Goal: Task Accomplishment & Management: Use online tool/utility

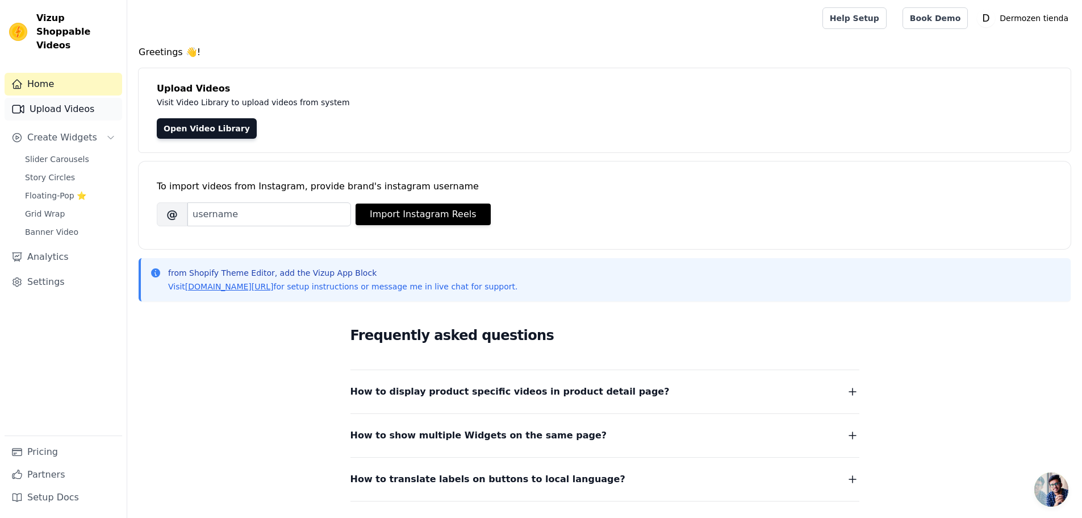
click at [66, 98] on link "Upload Videos" at bounding box center [64, 109] width 118 height 23
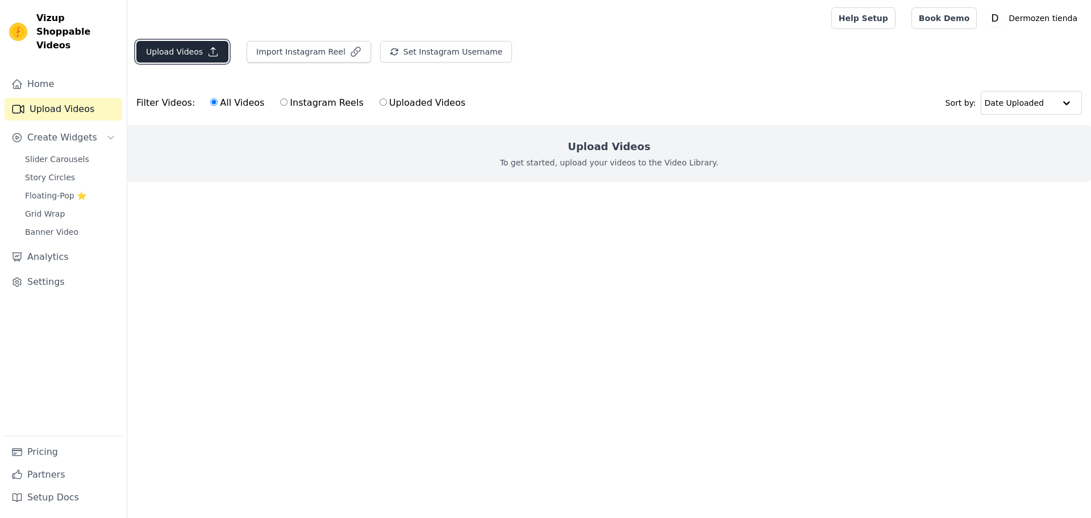
click at [178, 49] on button "Upload Videos" at bounding box center [182, 52] width 92 height 22
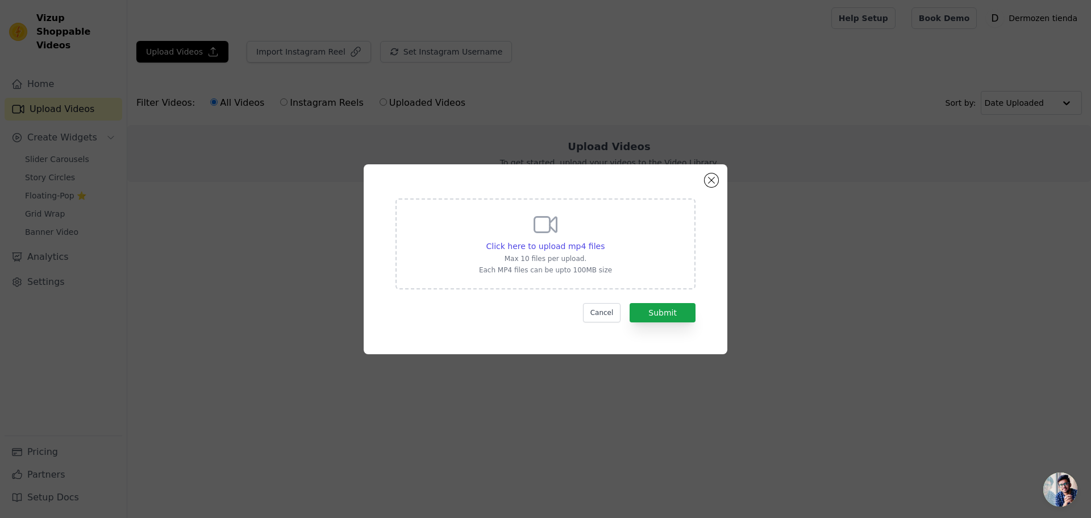
click at [542, 221] on icon at bounding box center [545, 224] width 27 height 27
click at [604, 240] on input "Click here to upload mp4 files Max 10 files per upload. Each MP4 files can be u…" at bounding box center [604, 240] width 1 height 1
type input "C:\fakepath\VIDEO 1.mp4"
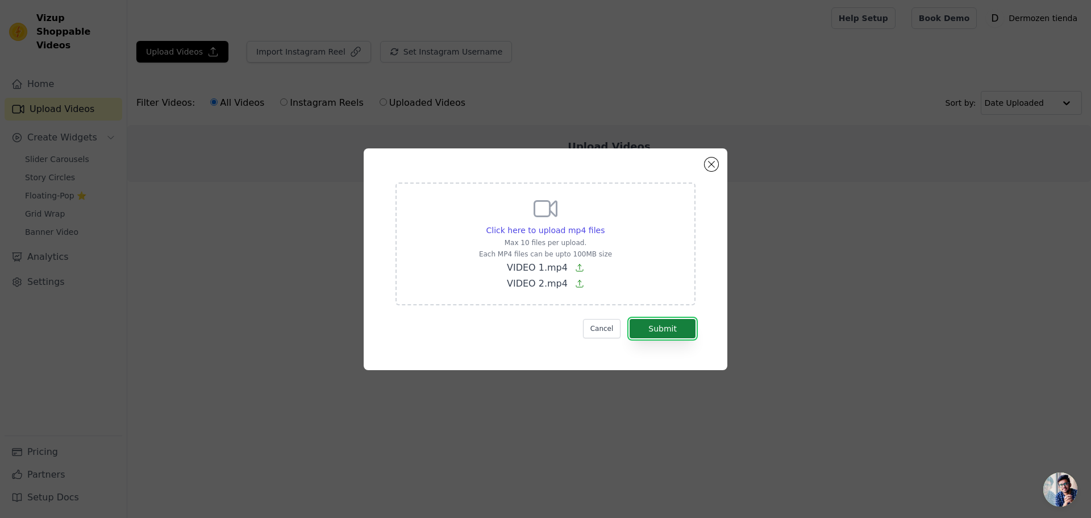
click at [660, 327] on button "Submit" at bounding box center [663, 328] width 66 height 19
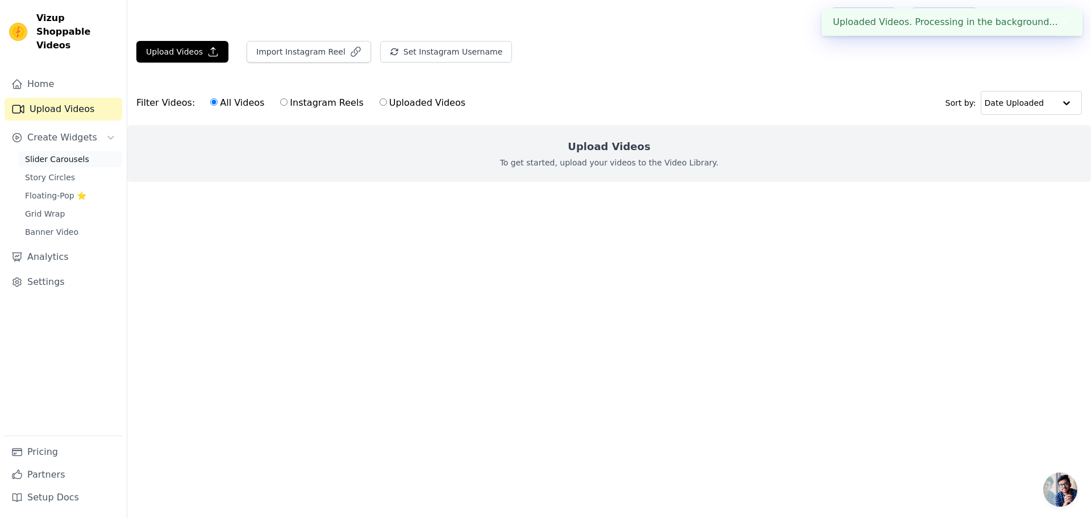
click at [51, 153] on span "Slider Carousels" at bounding box center [57, 158] width 64 height 11
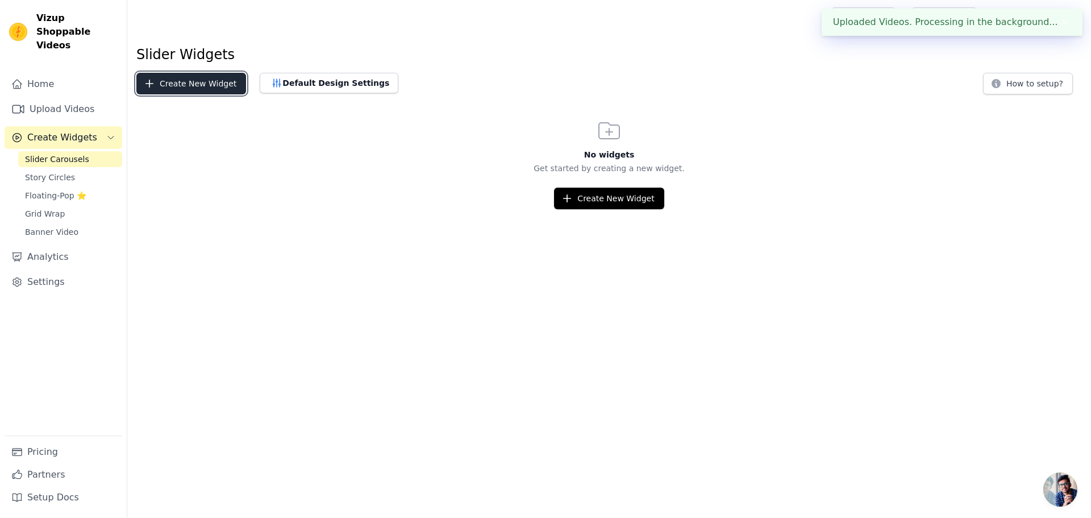
click at [190, 84] on button "Create New Widget" at bounding box center [191, 84] width 110 height 22
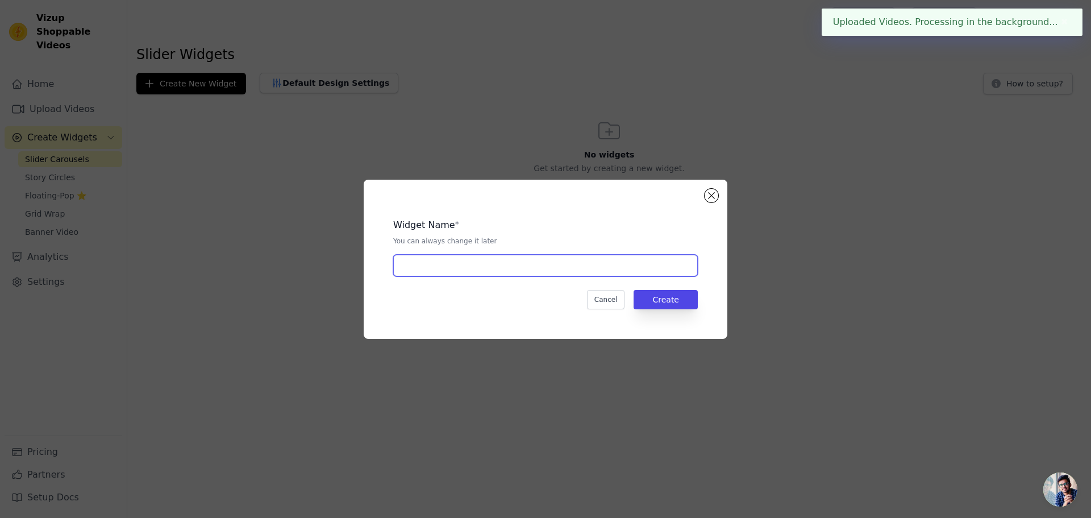
click at [445, 264] on input "text" at bounding box center [545, 266] width 305 height 22
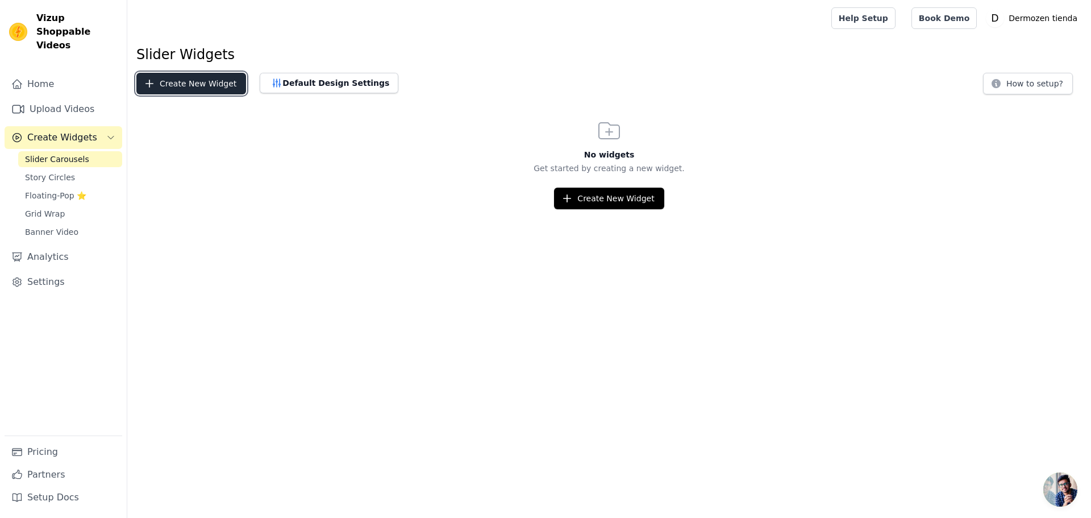
click at [215, 77] on button "Create New Widget" at bounding box center [191, 84] width 110 height 22
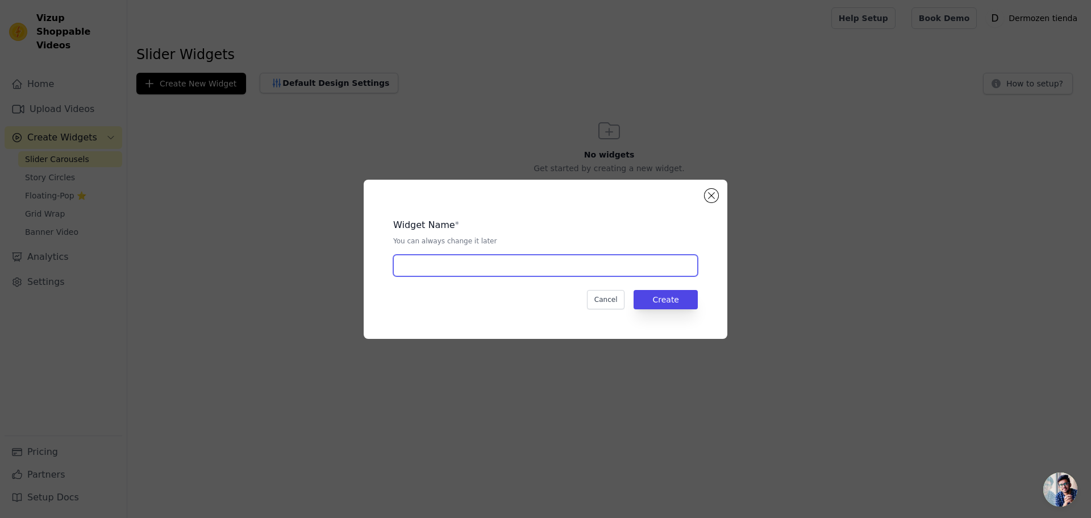
click at [415, 260] on input "text" at bounding box center [545, 266] width 305 height 22
type input "Video"
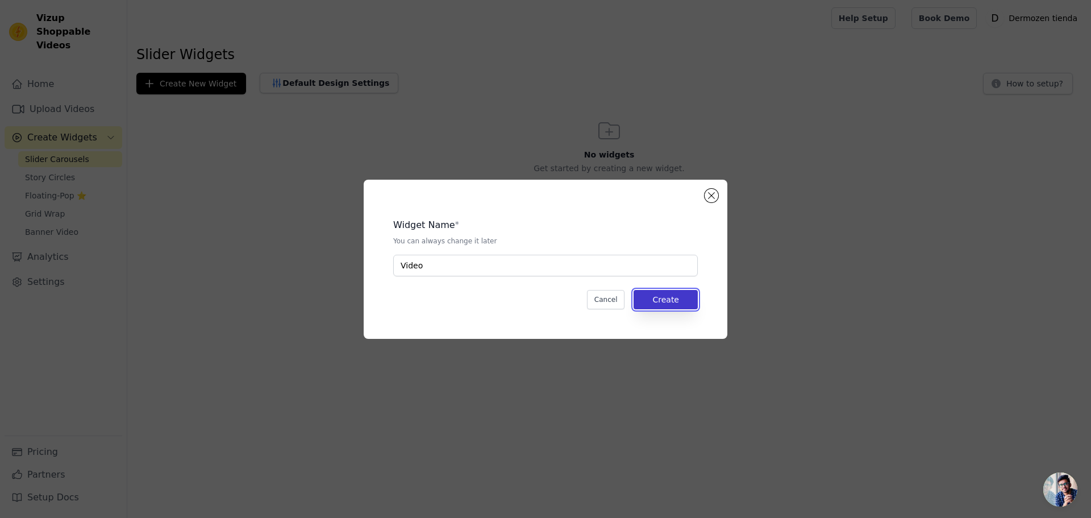
click at [662, 300] on button "Create" at bounding box center [666, 299] width 64 height 19
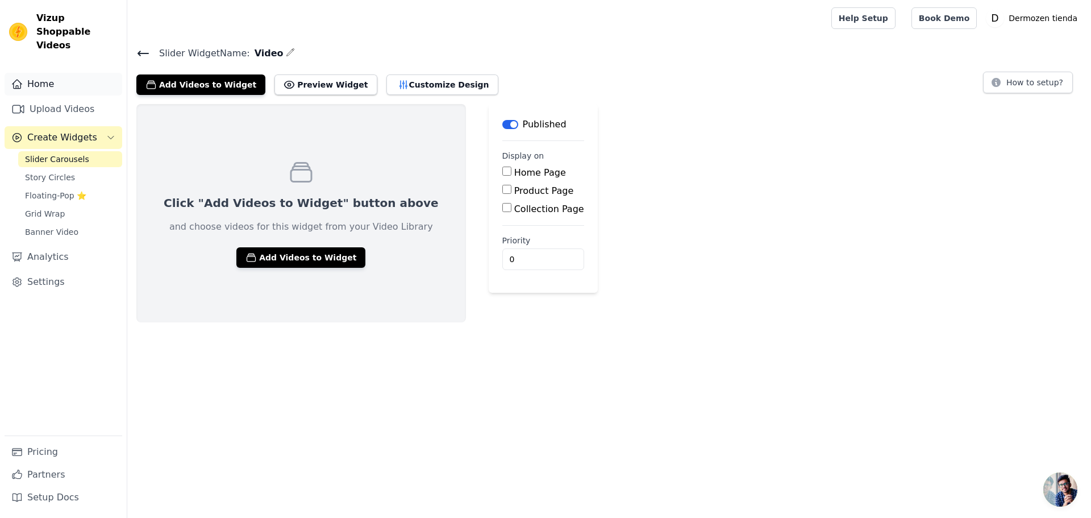
click at [76, 73] on link "Home" at bounding box center [64, 84] width 118 height 23
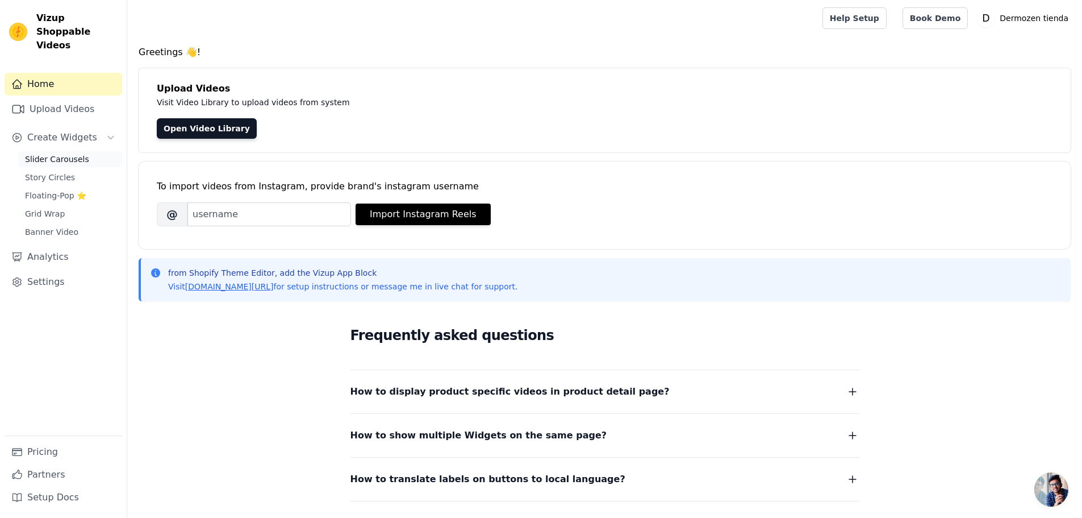
click at [62, 153] on span "Slider Carousels" at bounding box center [57, 158] width 64 height 11
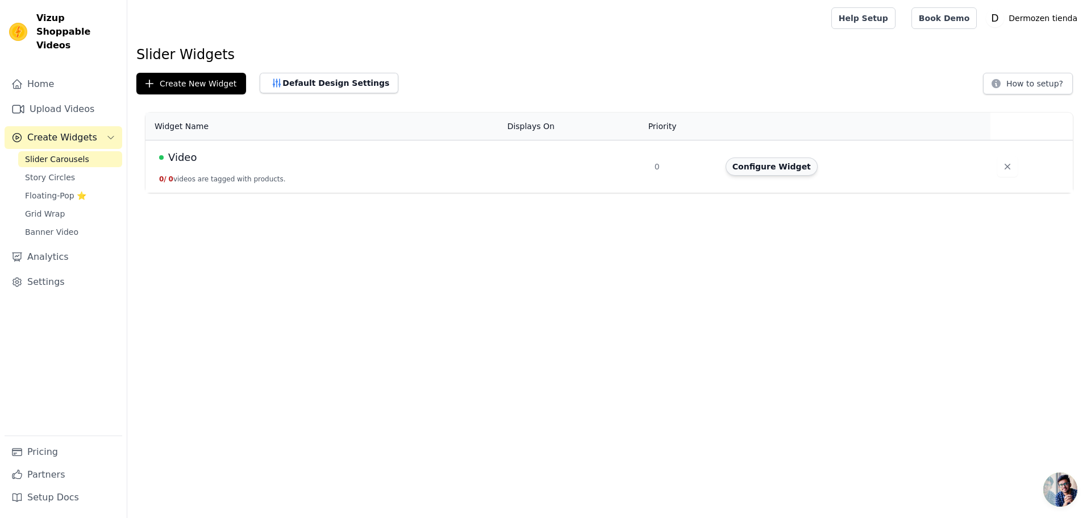
click at [765, 168] on button "Configure Widget" at bounding box center [772, 166] width 92 height 18
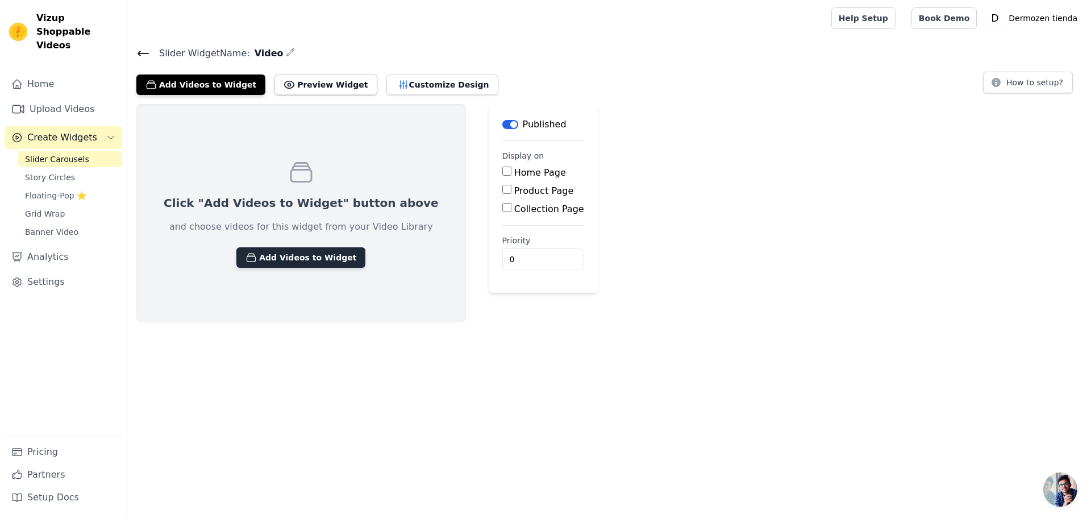
click at [282, 255] on button "Add Videos to Widget" at bounding box center [300, 257] width 129 height 20
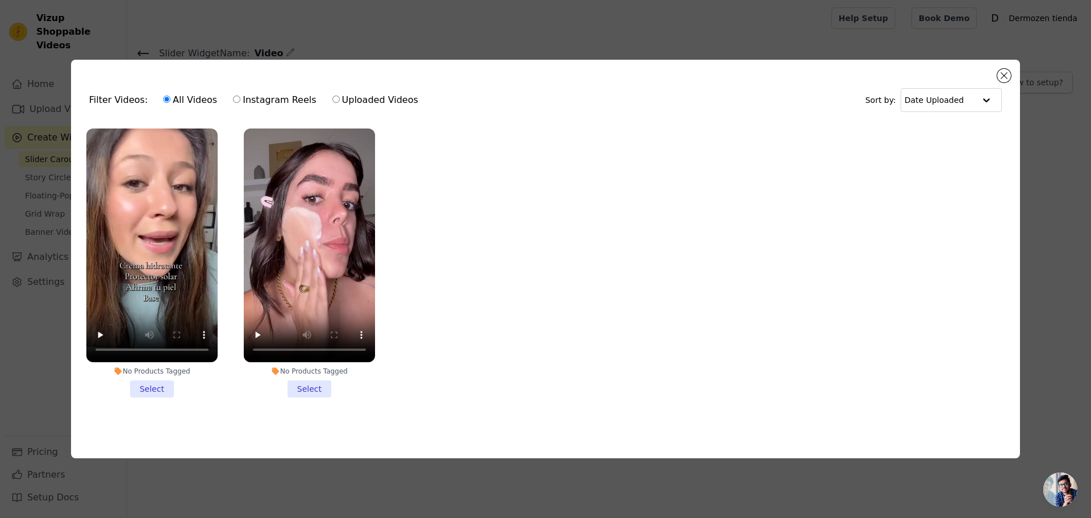
click at [307, 385] on li "No Products Tagged Select" at bounding box center [309, 262] width 131 height 269
click at [0, 0] on input "No Products Tagged Select" at bounding box center [0, 0] width 0 height 0
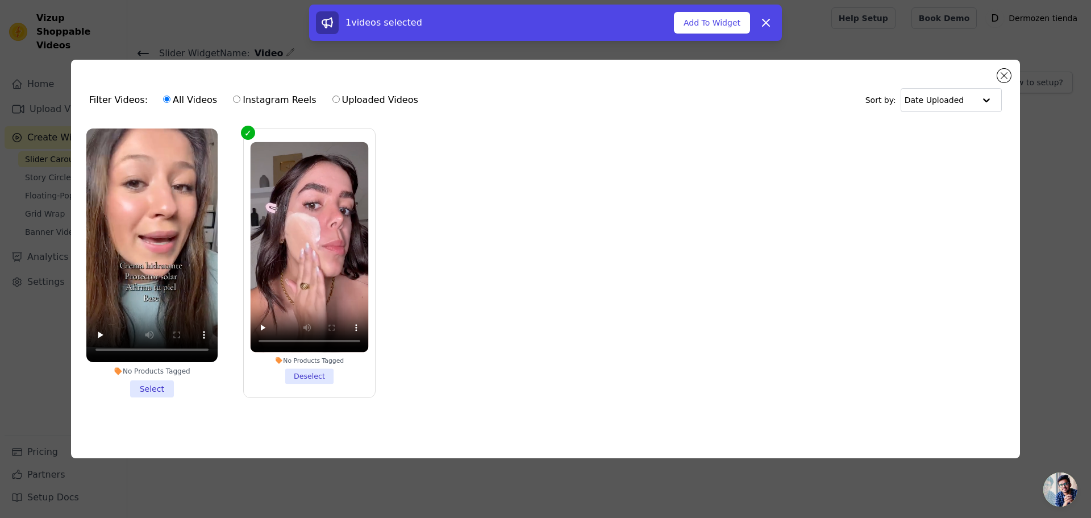
click at [156, 381] on li "No Products Tagged Select" at bounding box center [151, 262] width 131 height 269
click at [0, 0] on input "No Products Tagged Select" at bounding box center [0, 0] width 0 height 0
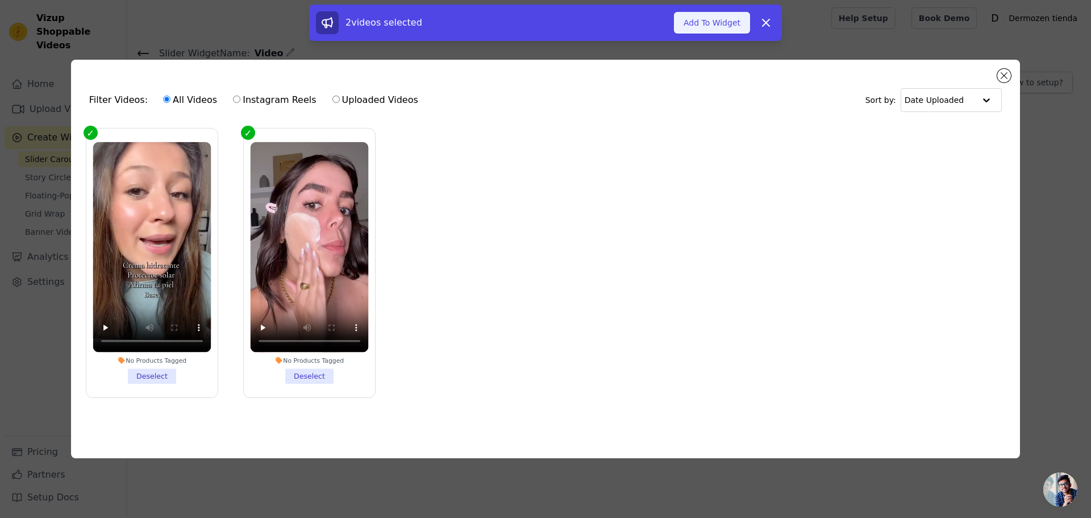
click at [719, 22] on button "Add To Widget" at bounding box center [712, 23] width 76 height 22
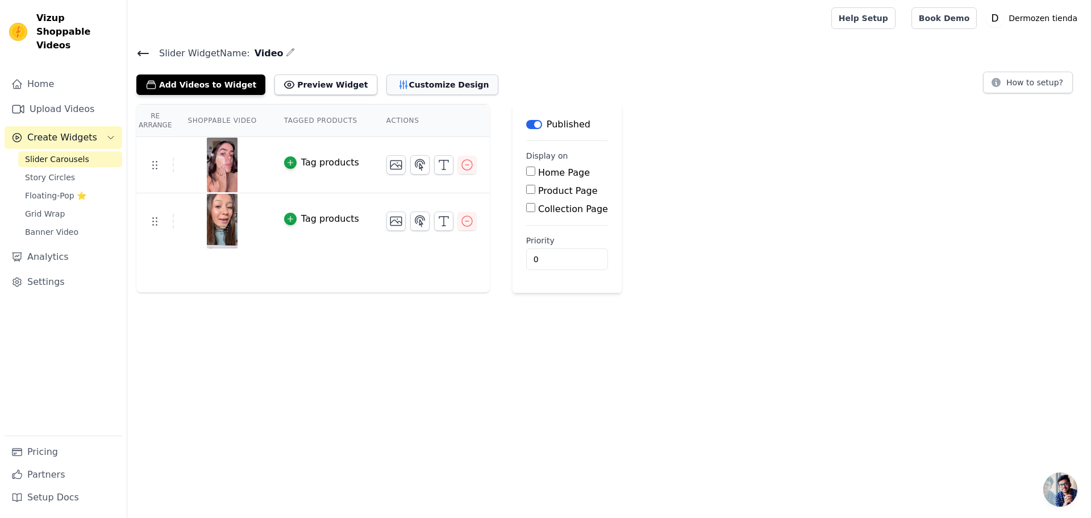
click at [386, 78] on button "Customize Design" at bounding box center [442, 84] width 112 height 20
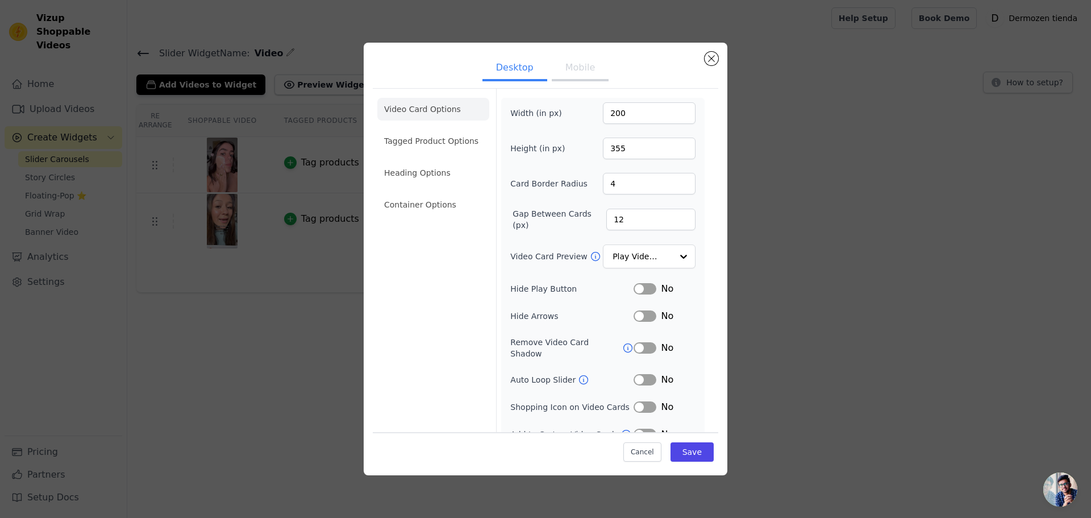
click at [578, 66] on button "Mobile" at bounding box center [580, 68] width 57 height 25
click at [712, 48] on div "Desktop Mobile Video Card Options Tagged Product Options Heading Options Contai…" at bounding box center [546, 259] width 364 height 432
click at [715, 57] on button "Close modal" at bounding box center [712, 59] width 14 height 14
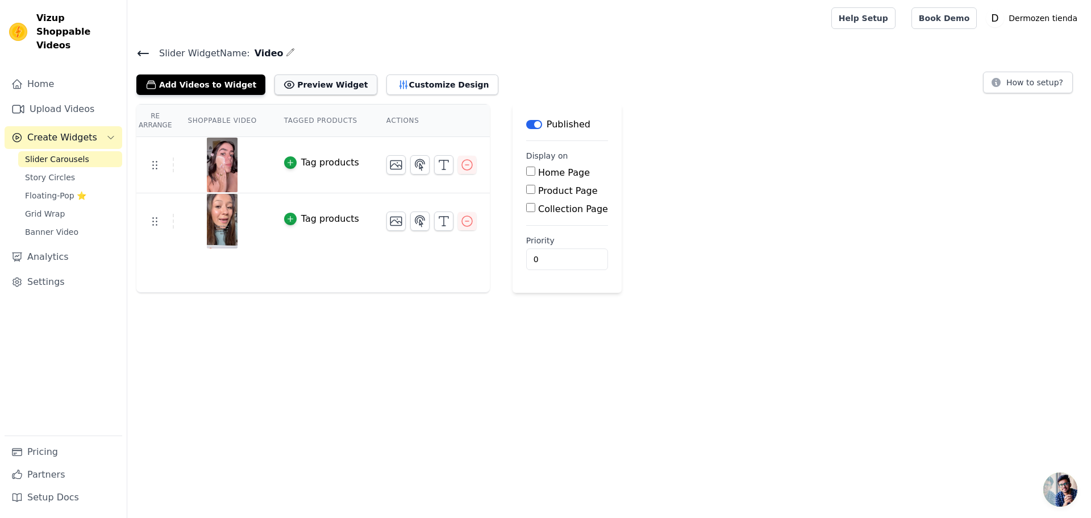
click at [300, 85] on button "Preview Widget" at bounding box center [325, 84] width 102 height 20
click at [1002, 81] on icon at bounding box center [995, 82] width 11 height 11
click at [538, 192] on label "Product Page" at bounding box center [568, 190] width 60 height 11
click at [529, 192] on input "Product Page" at bounding box center [530, 189] width 9 height 9
checkbox input "true"
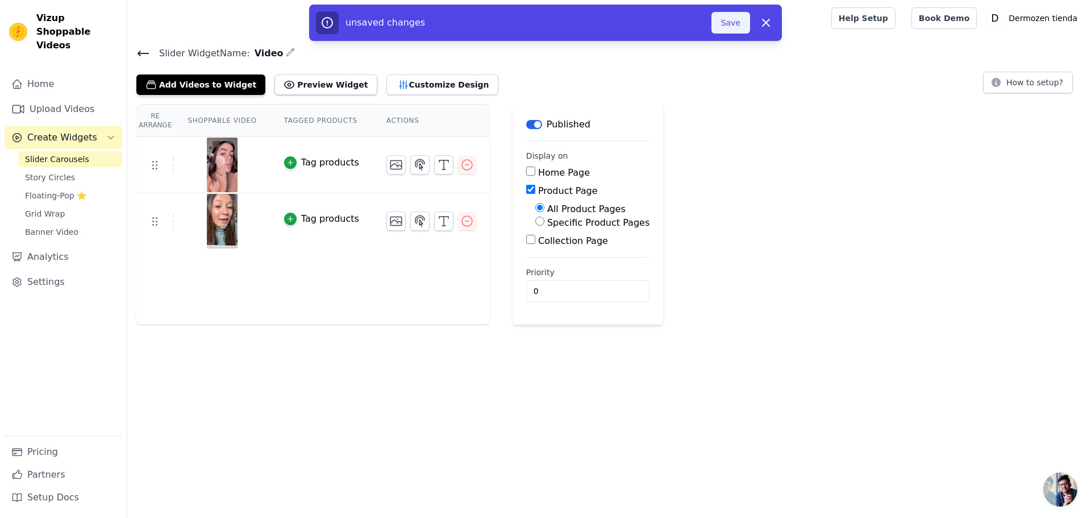
click at [725, 24] on button "Save" at bounding box center [730, 23] width 39 height 22
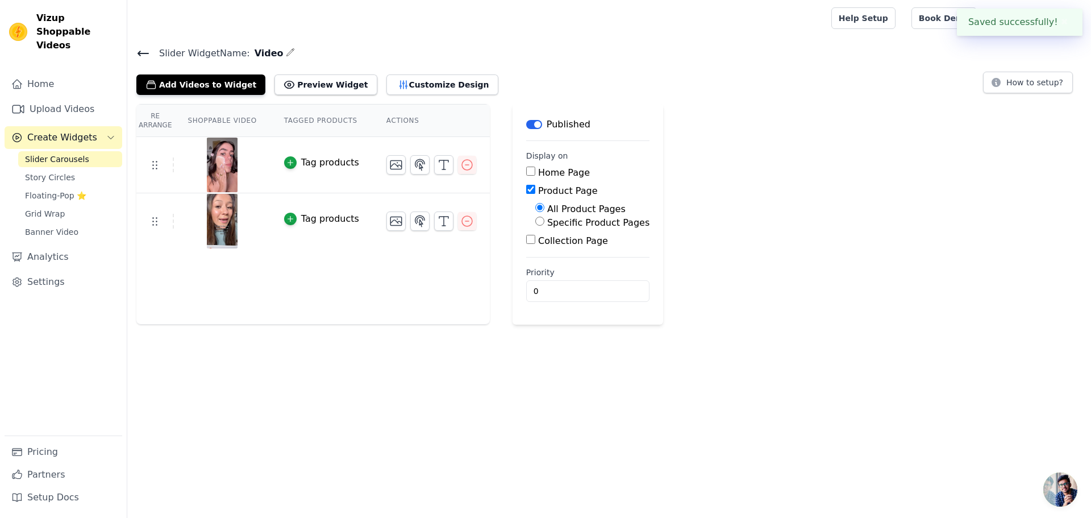
click at [535, 222] on input "Specific Product Pages" at bounding box center [539, 220] width 9 height 9
radio input "true"
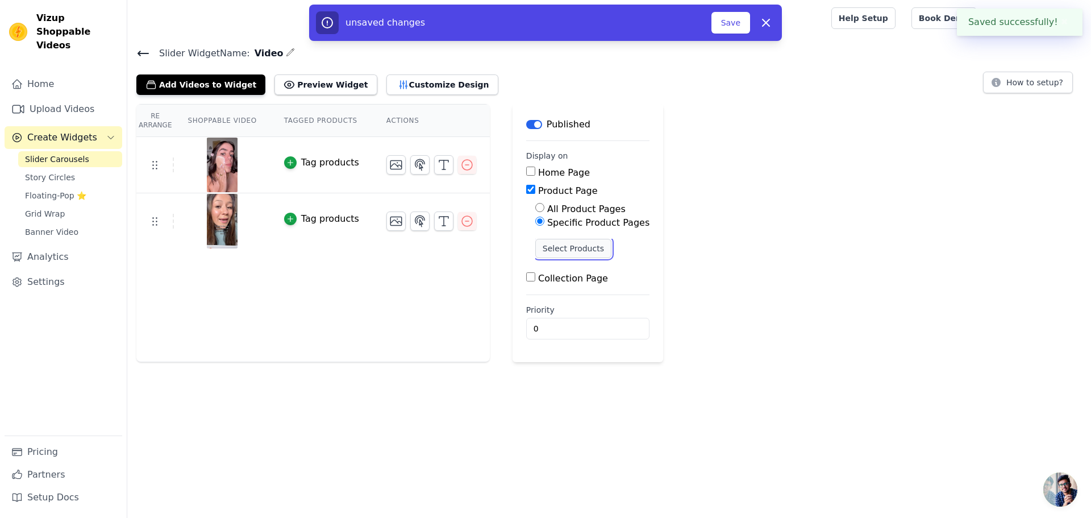
click at [556, 248] on button "Select Products" at bounding box center [573, 248] width 76 height 19
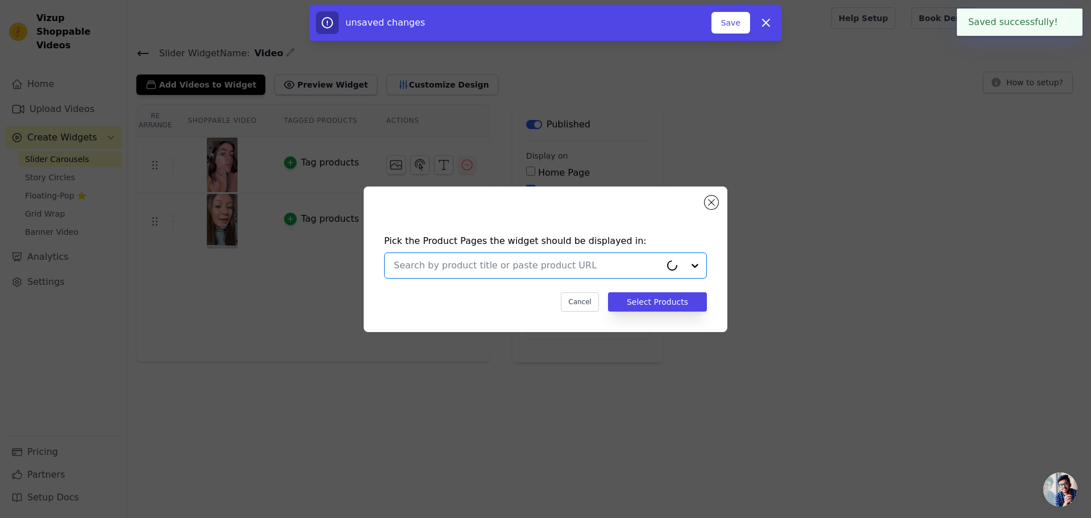
click at [485, 268] on input "text" at bounding box center [527, 266] width 267 height 14
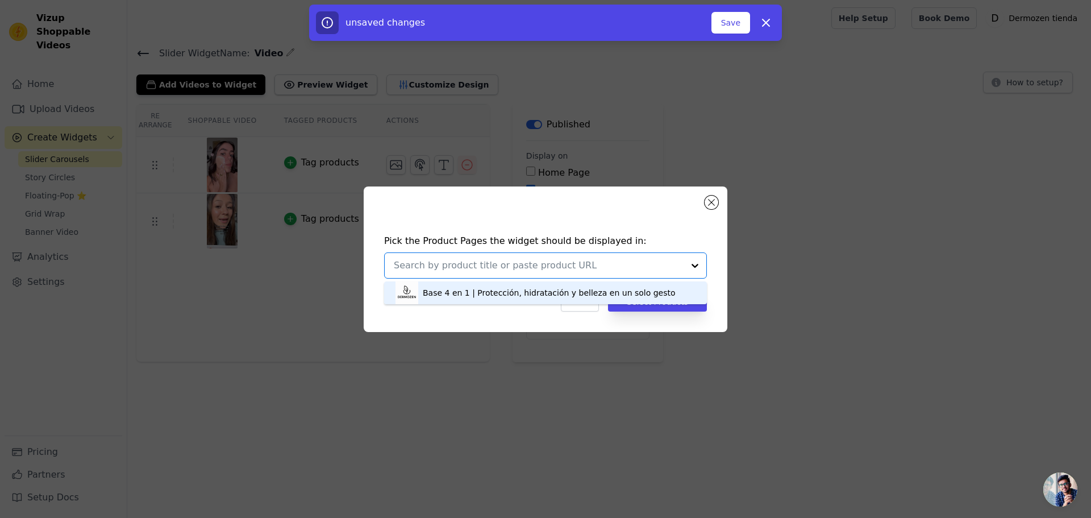
click at [467, 290] on div "Base 4 en 1 | Protección, hidratación y belleza en un solo gesto" at bounding box center [549, 292] width 253 height 11
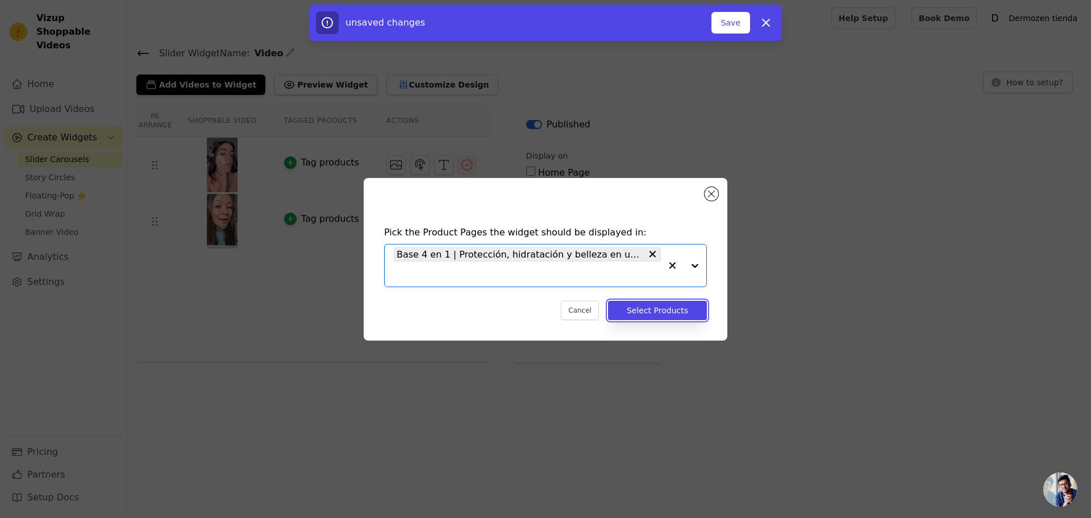
click at [665, 310] on button "Select Products" at bounding box center [657, 310] width 99 height 19
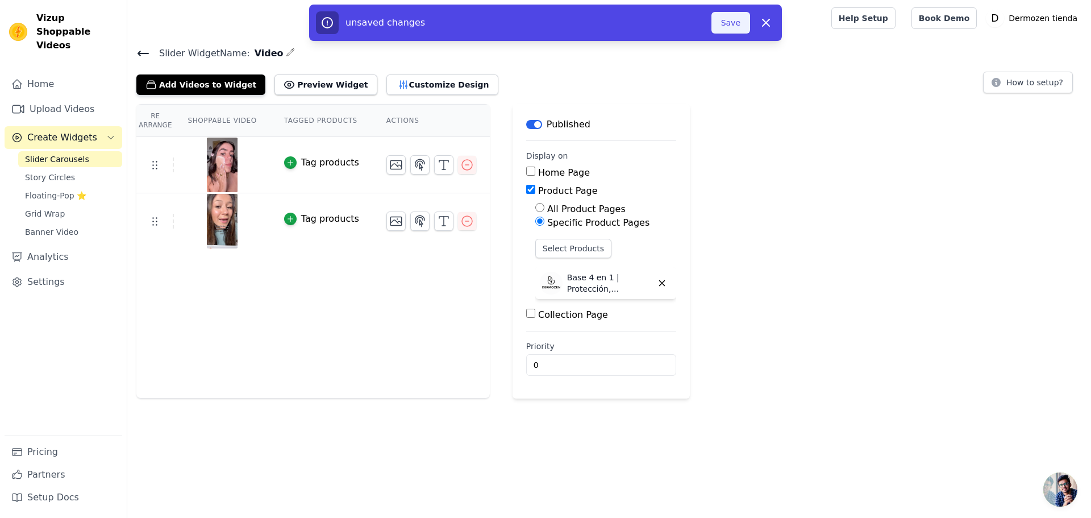
click at [720, 22] on button "Save" at bounding box center [730, 23] width 39 height 22
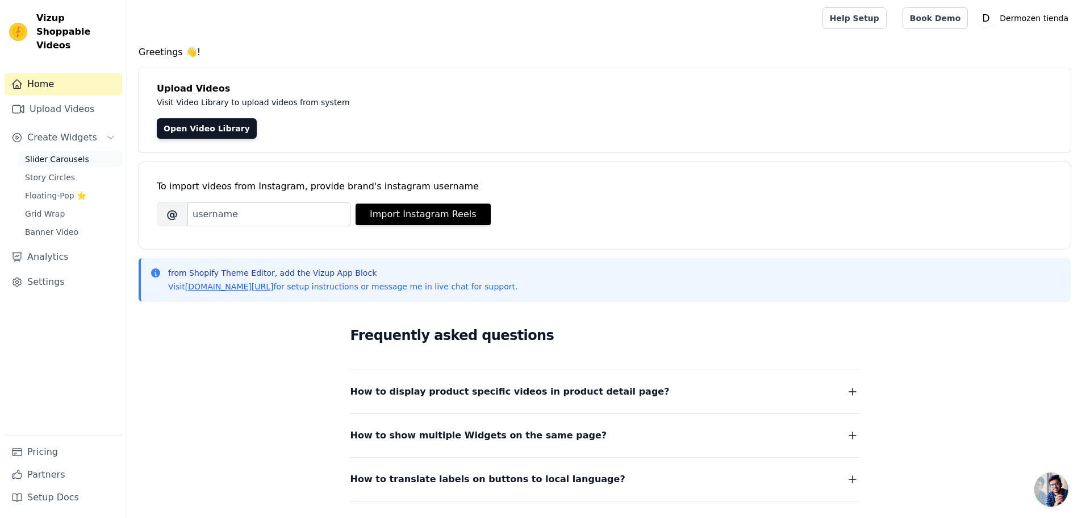
click at [45, 153] on span "Slider Carousels" at bounding box center [57, 158] width 64 height 11
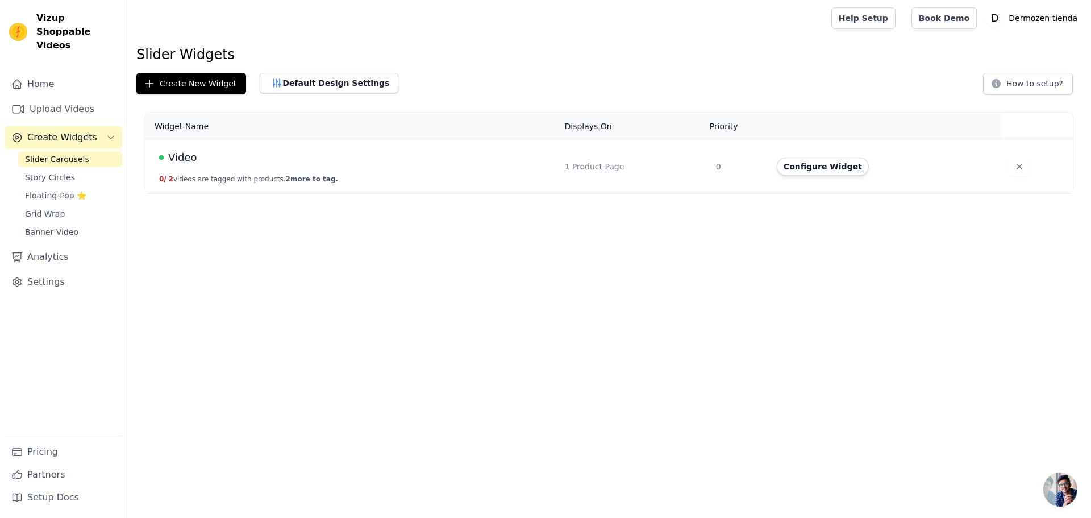
click at [254, 180] on button "0 / 2 videos are tagged with products. 2 more to tag." at bounding box center [248, 178] width 179 height 9
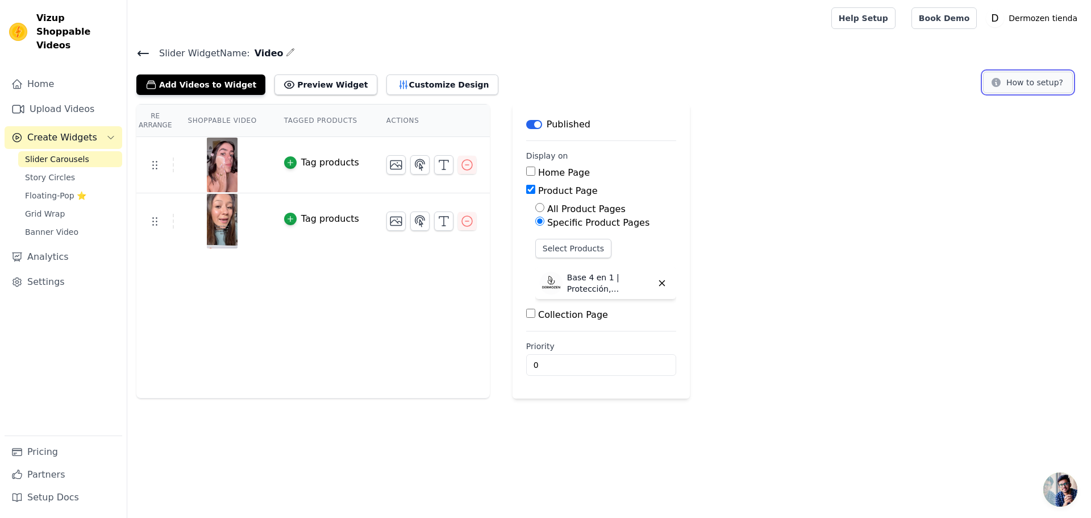
click at [1018, 84] on button "How to setup?" at bounding box center [1028, 83] width 90 height 22
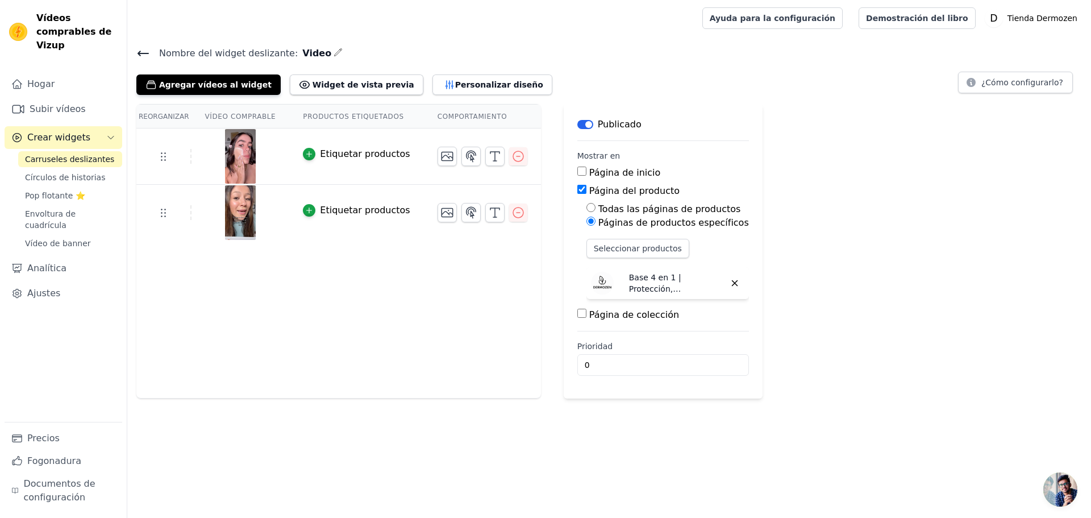
click at [864, 74] on div "Agregar vídeos al widget Widget de vista previa Personalizar diseño ¿Cómo confi…" at bounding box center [609, 82] width 946 height 25
click at [57, 282] on link "Ajustes" at bounding box center [64, 293] width 118 height 23
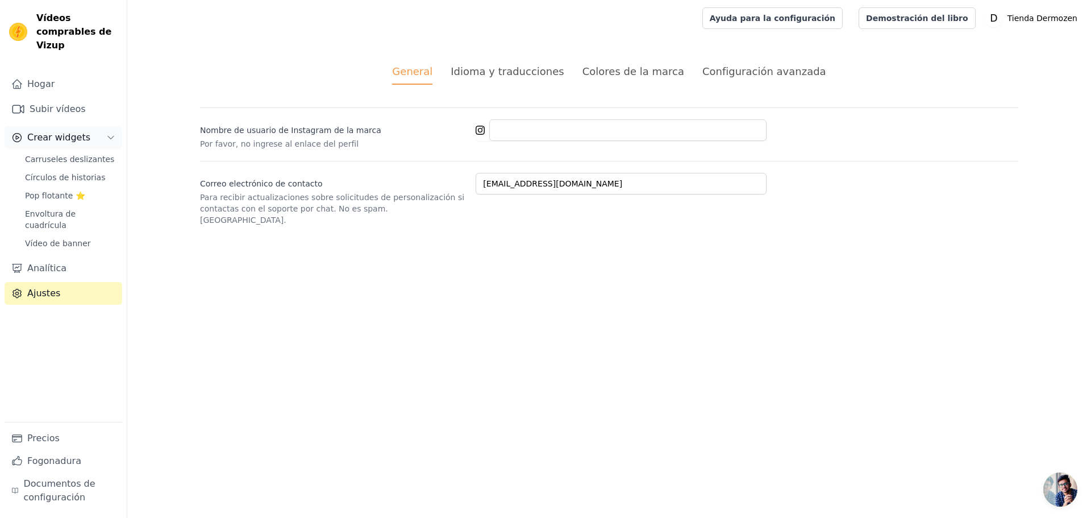
click at [101, 126] on button "Crear widgets" at bounding box center [64, 137] width 118 height 23
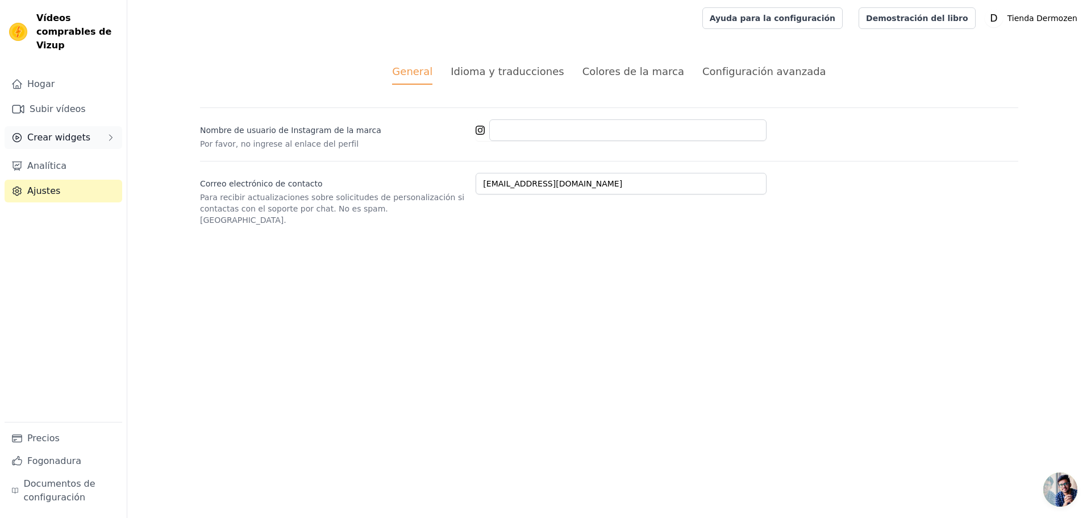
click at [101, 126] on button "Crear widgets" at bounding box center [64, 137] width 118 height 23
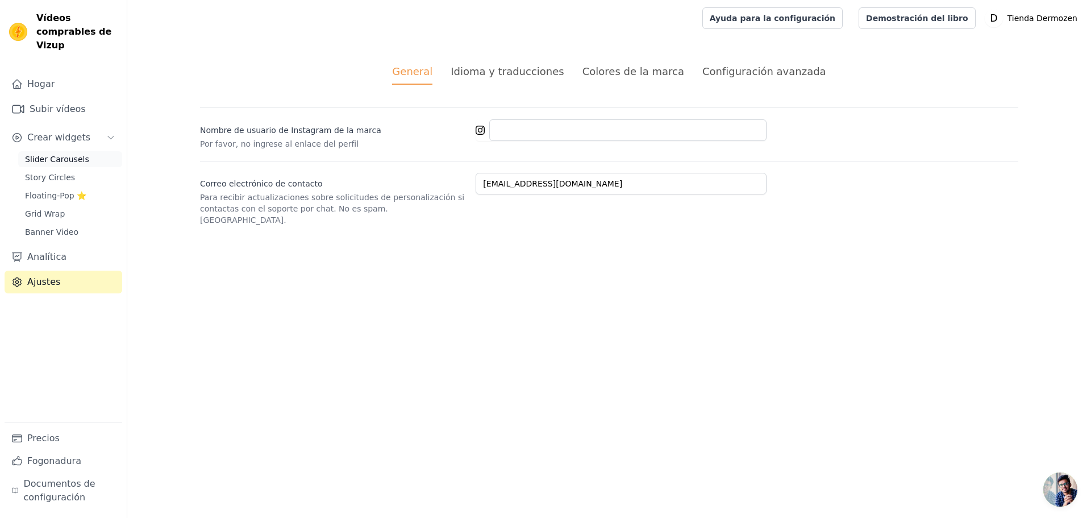
click at [65, 153] on span "Slider Carousels" at bounding box center [57, 158] width 64 height 11
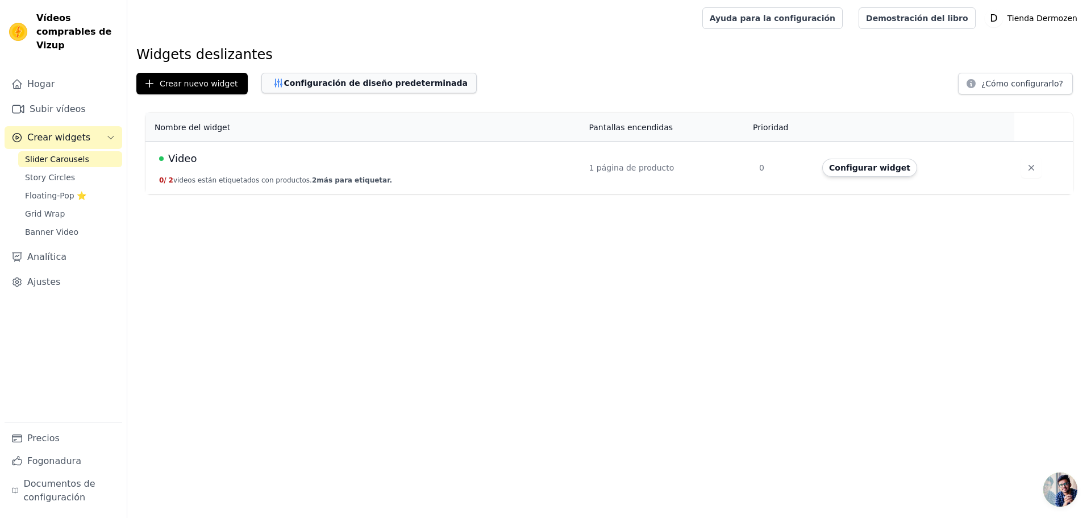
click at [305, 82] on font "Configuración de diseño predeterminada" at bounding box center [376, 82] width 184 height 9
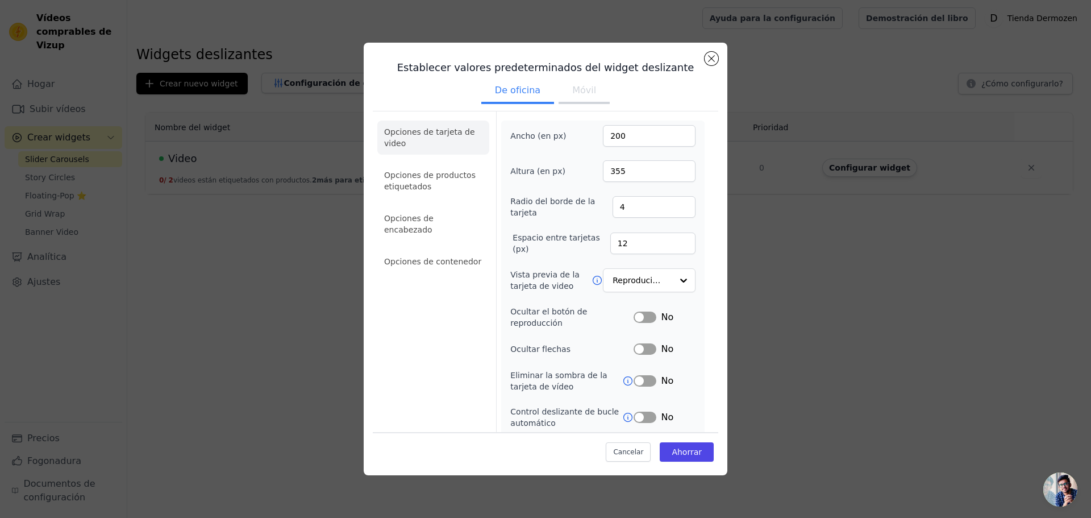
click at [565, 95] on button "Móvil" at bounding box center [584, 91] width 51 height 25
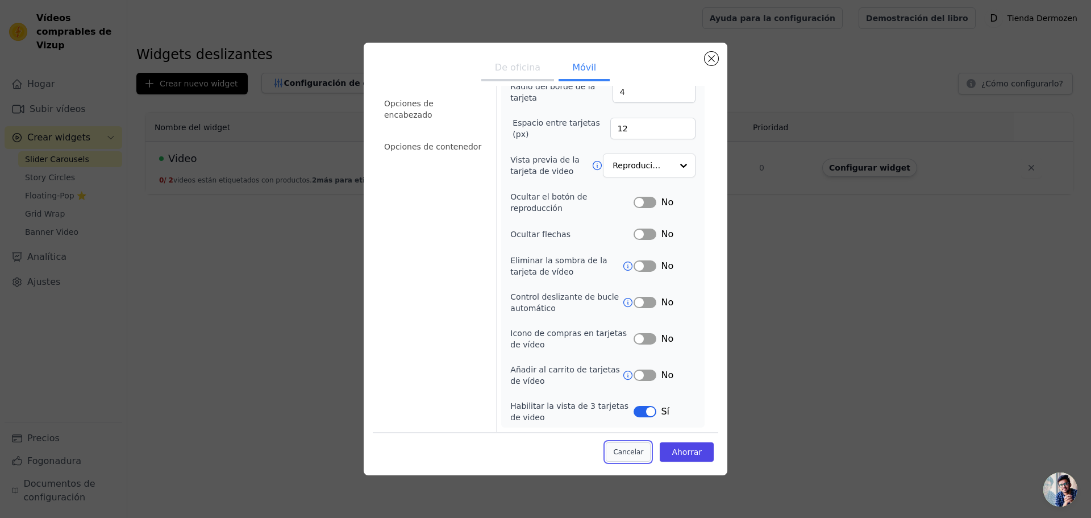
click at [625, 457] on button "Cancelar" at bounding box center [628, 451] width 45 height 19
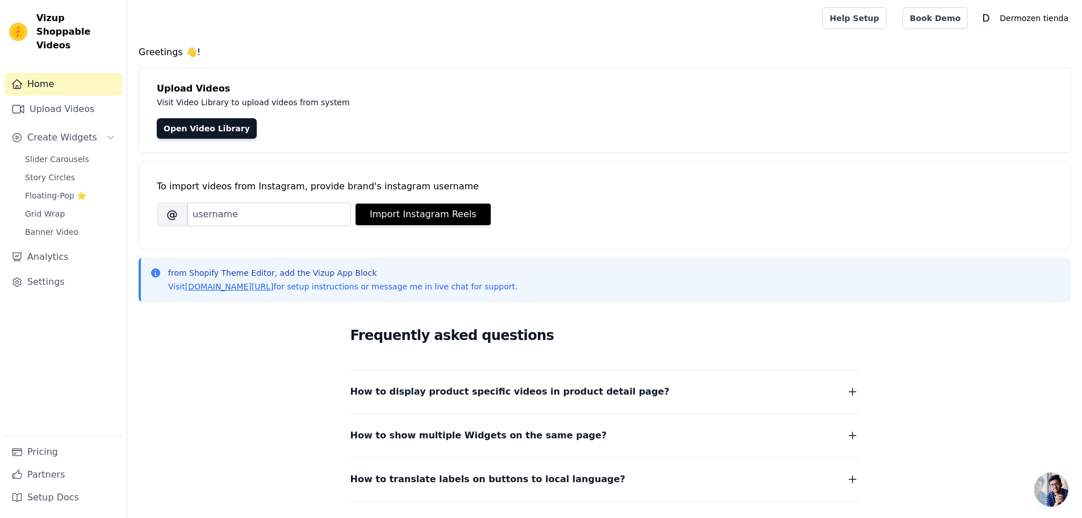
scroll to position [95, 0]
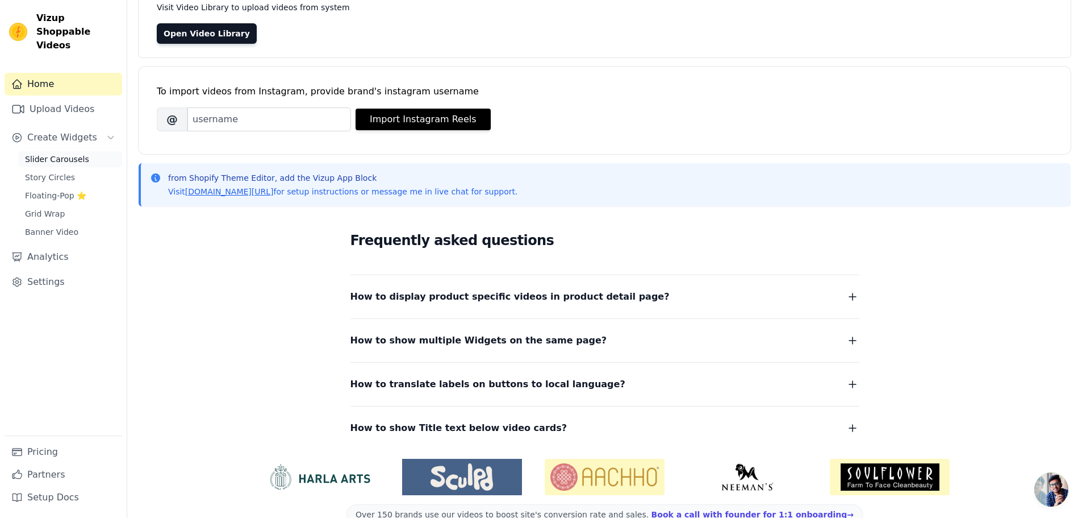
click at [55, 153] on span "Slider Carousels" at bounding box center [57, 158] width 64 height 11
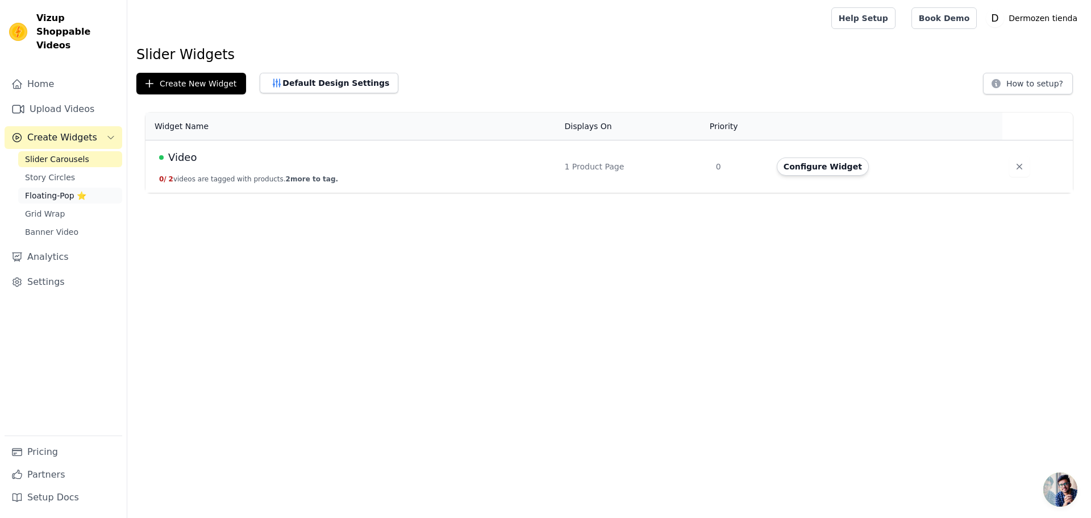
click at [35, 190] on span "Floating-Pop ⭐" at bounding box center [55, 195] width 61 height 11
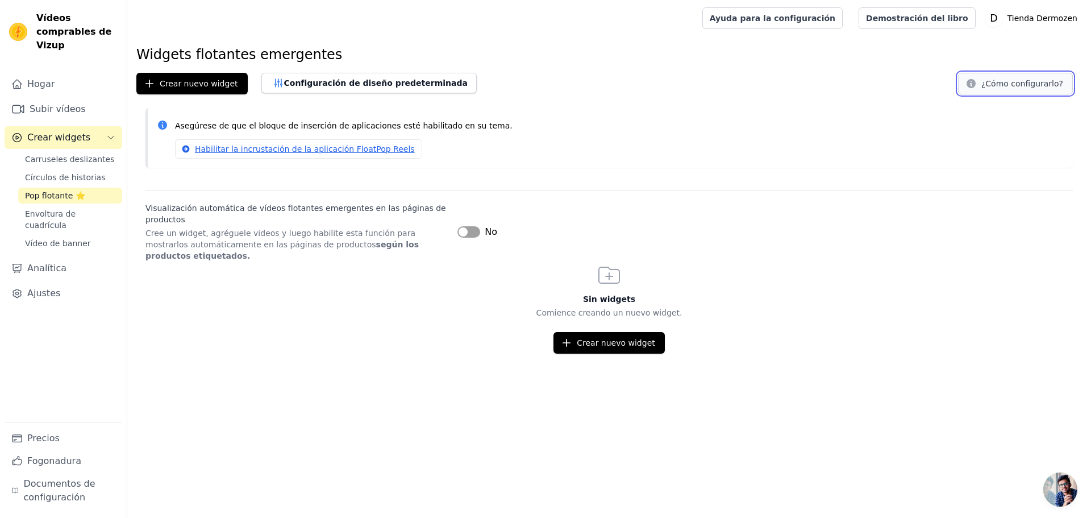
click at [1014, 77] on button "¿Cómo configurarlo?" at bounding box center [1015, 84] width 115 height 22
click at [49, 313] on div "Hogar Subir vídeos Crear widgets Carruseles deslizantes Círculos de historias P…" at bounding box center [64, 247] width 118 height 349
click at [335, 89] on button "Configuración de diseño predeterminada" at bounding box center [368, 83] width 215 height 20
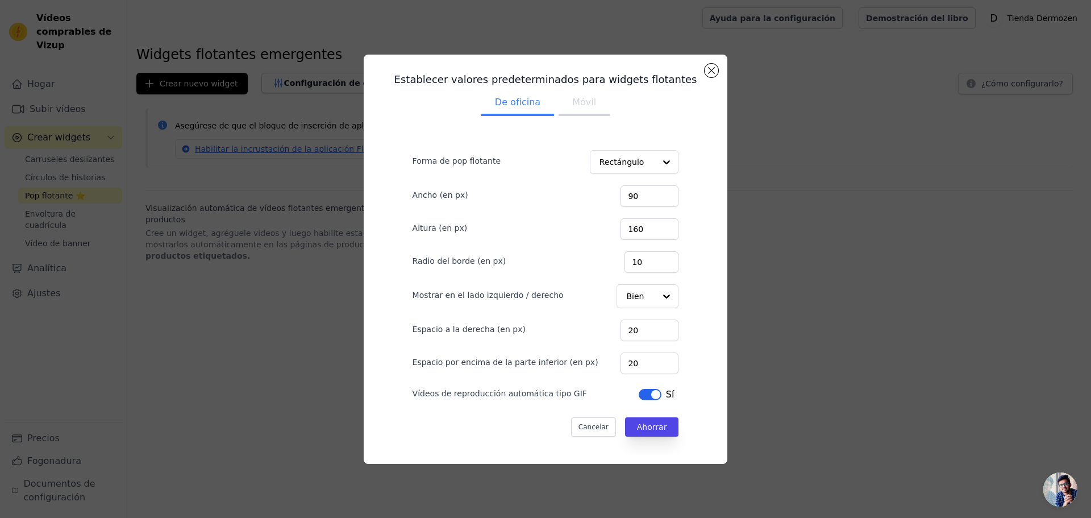
click at [572, 99] on font "Móvil" at bounding box center [584, 102] width 24 height 11
click at [582, 426] on font "Cancelar" at bounding box center [593, 427] width 30 height 8
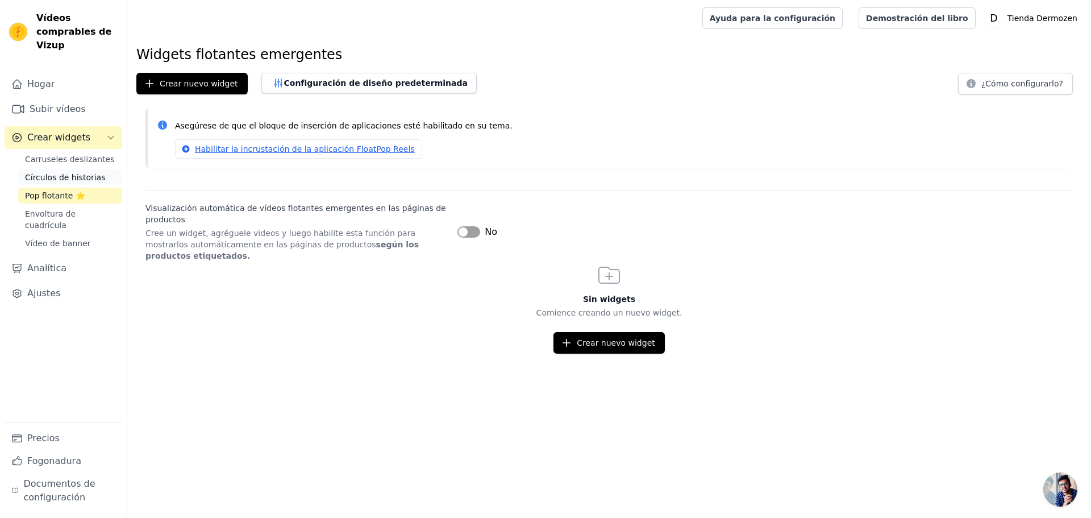
click at [76, 173] on font "Círculos de historias" at bounding box center [65, 177] width 80 height 9
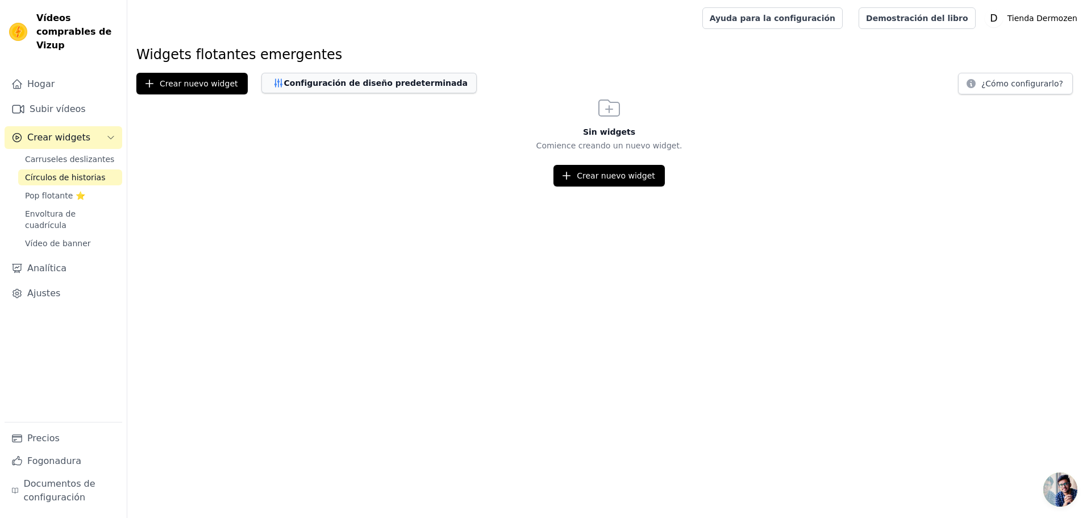
click at [324, 79] on font "Configuración de diseño predeterminada" at bounding box center [376, 82] width 184 height 9
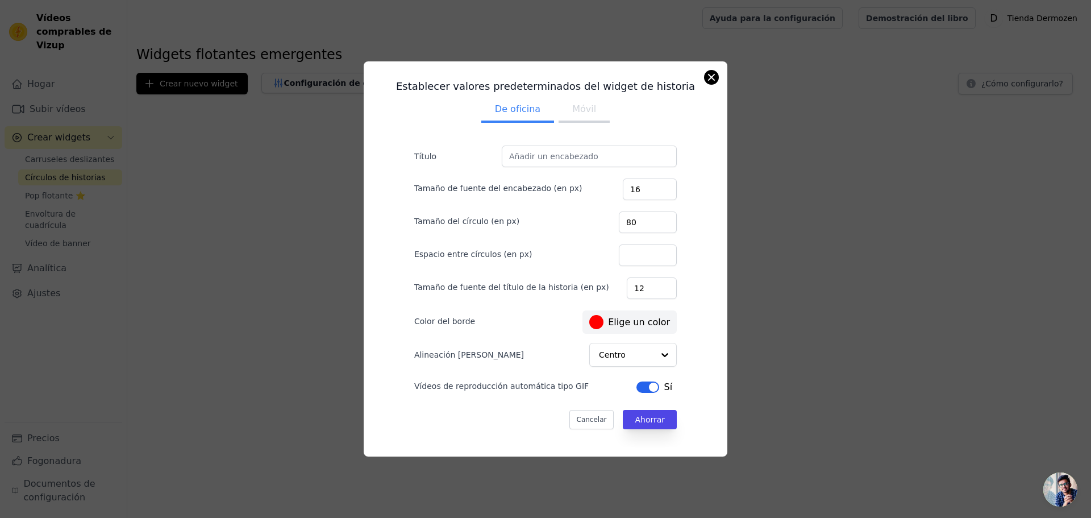
click at [718, 75] on div "Establecer valores predeterminados del widget de historia De oficina Móvil Títu…" at bounding box center [546, 258] width 364 height 395
click at [707, 77] on button "Cerrar modal" at bounding box center [712, 77] width 14 height 14
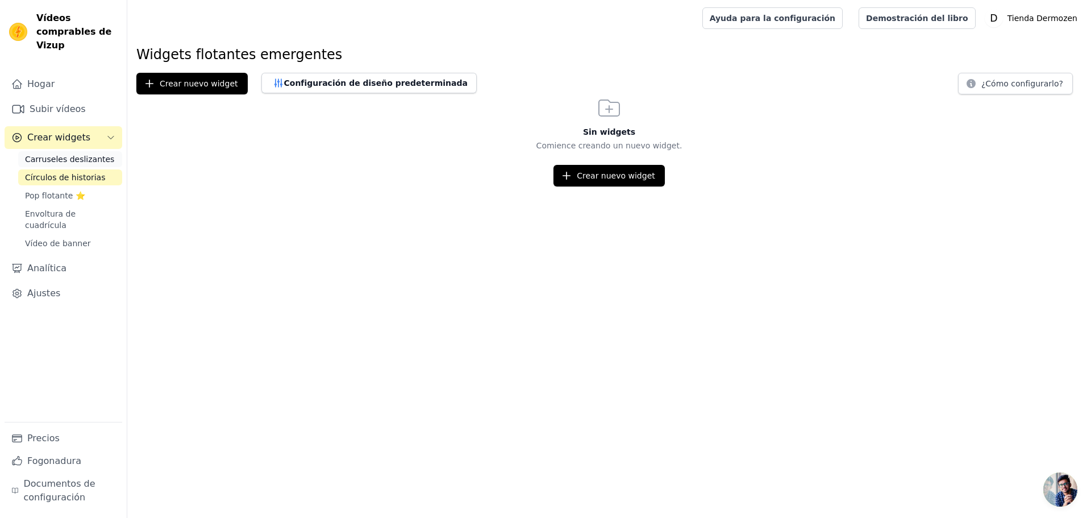
click at [55, 155] on font "Carruseles deslizantes" at bounding box center [69, 159] width 89 height 9
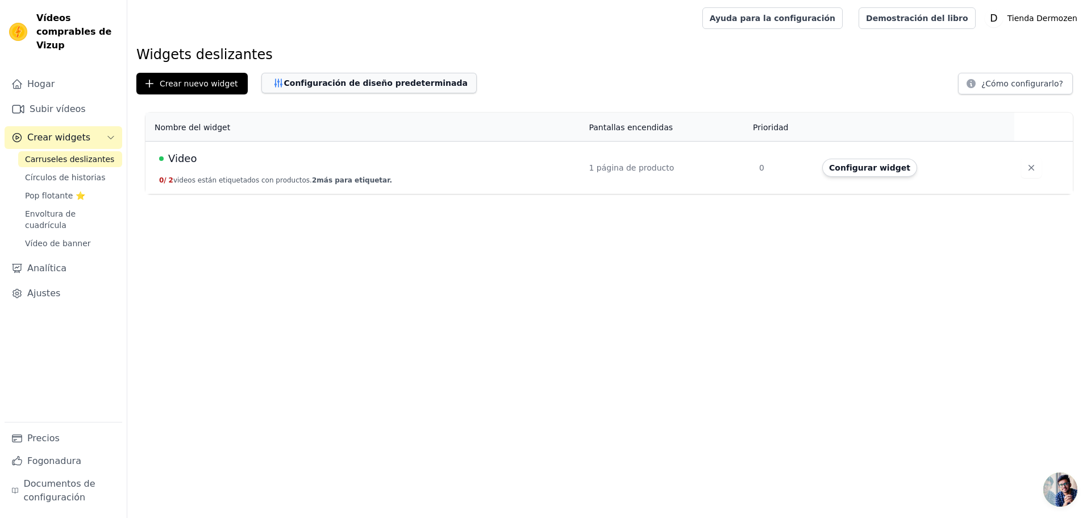
click at [320, 80] on font "Configuración de diseño predeterminada" at bounding box center [376, 82] width 184 height 9
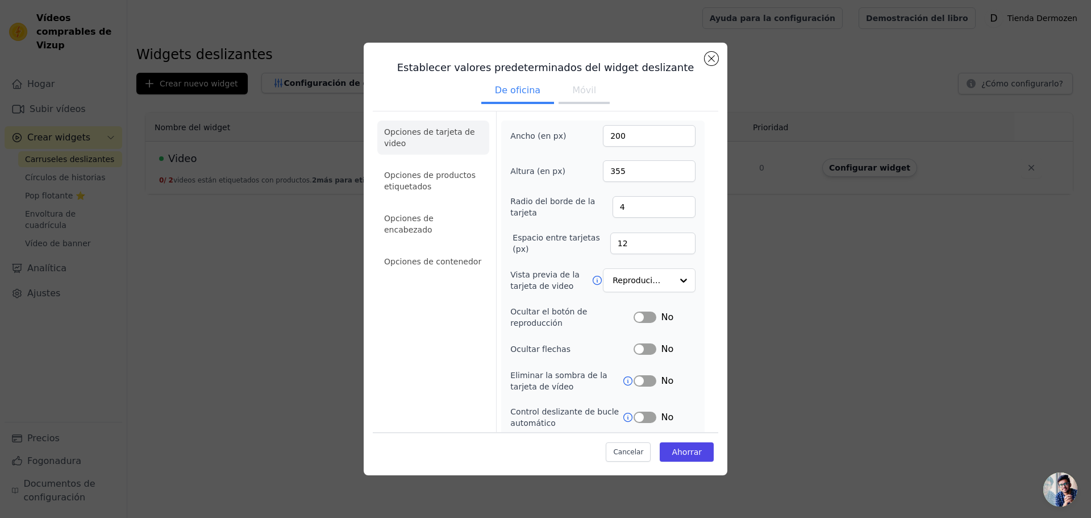
scroll to position [78, 0]
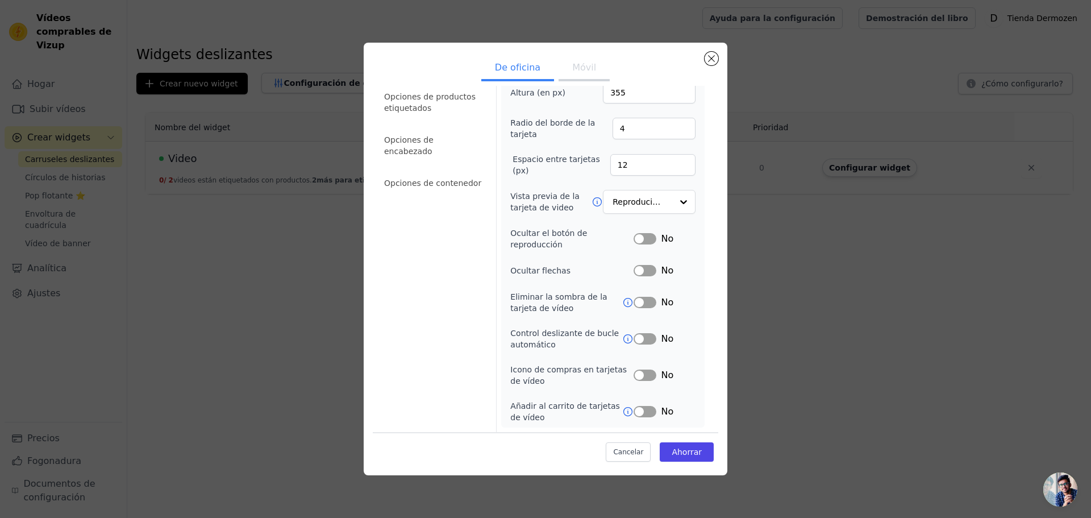
click at [622, 337] on icon at bounding box center [627, 338] width 11 height 11
click at [622, 336] on icon at bounding box center [627, 338] width 11 height 11
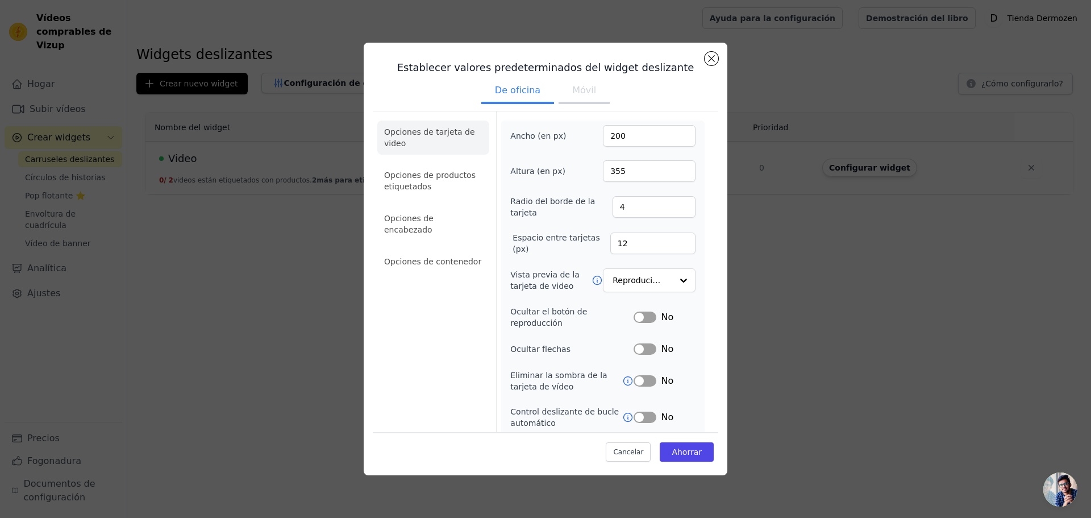
click at [572, 93] on font "Móvil" at bounding box center [584, 90] width 24 height 11
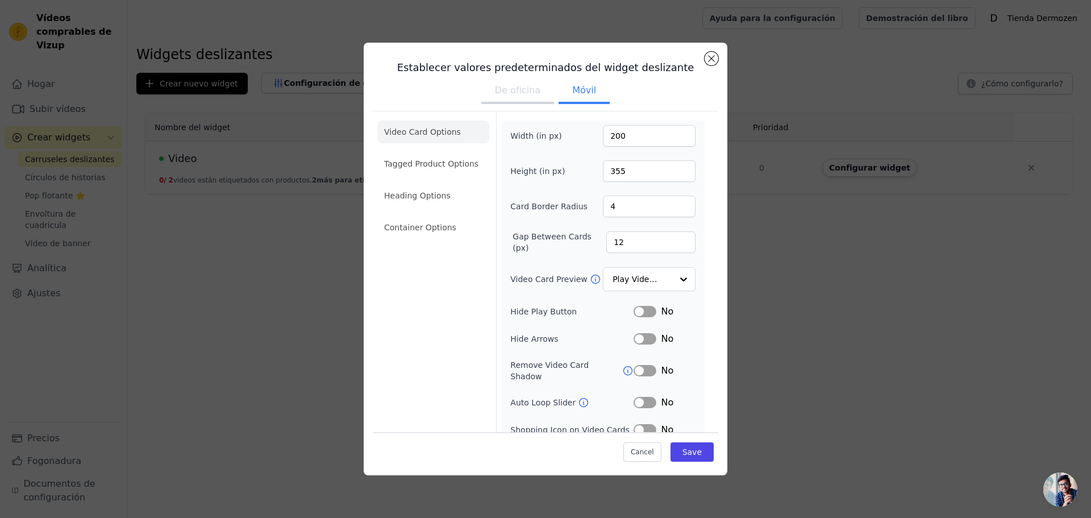
scroll to position [115, 0]
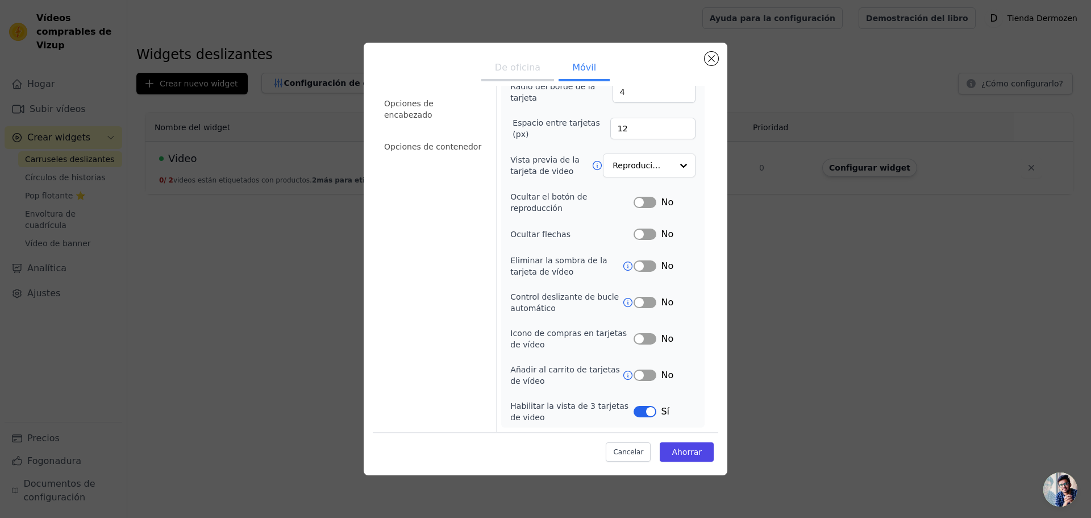
click at [648, 299] on button "Etiqueta" at bounding box center [645, 302] width 23 height 11
click at [442, 142] on font "Opciones de contenedor" at bounding box center [432, 146] width 97 height 9
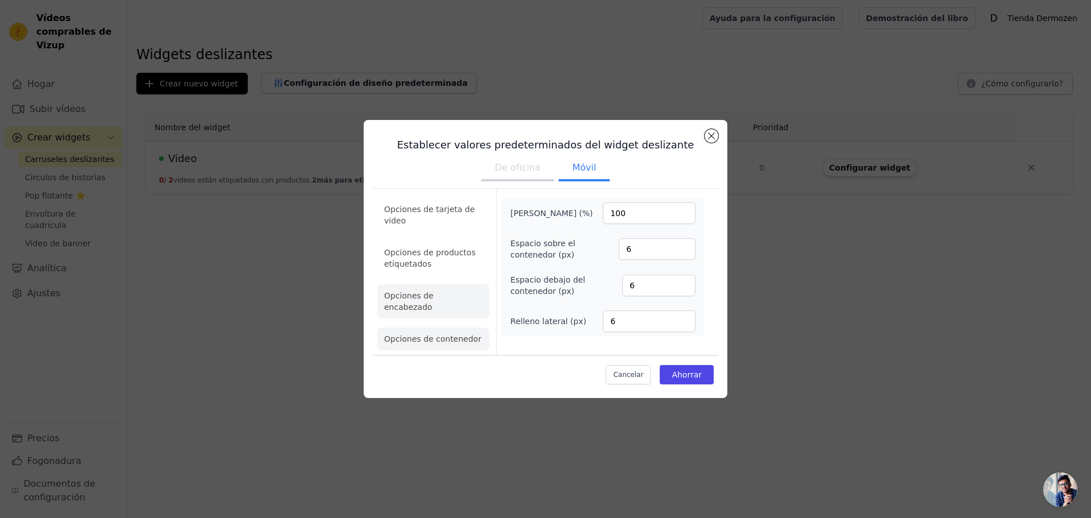
click at [430, 303] on font "Opciones de encabezado" at bounding box center [408, 301] width 49 height 20
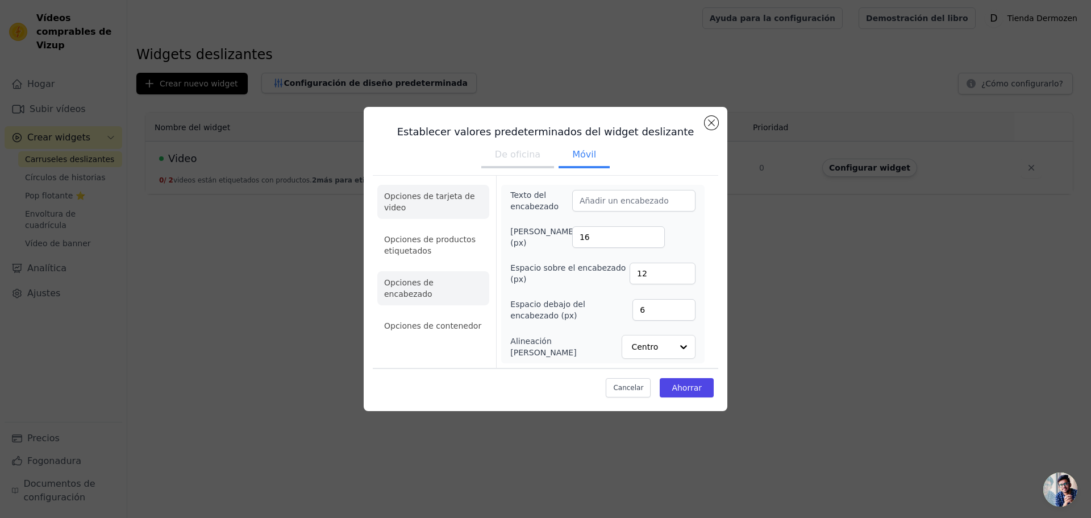
click at [414, 196] on font "Opciones de tarjeta de video" at bounding box center [429, 201] width 91 height 20
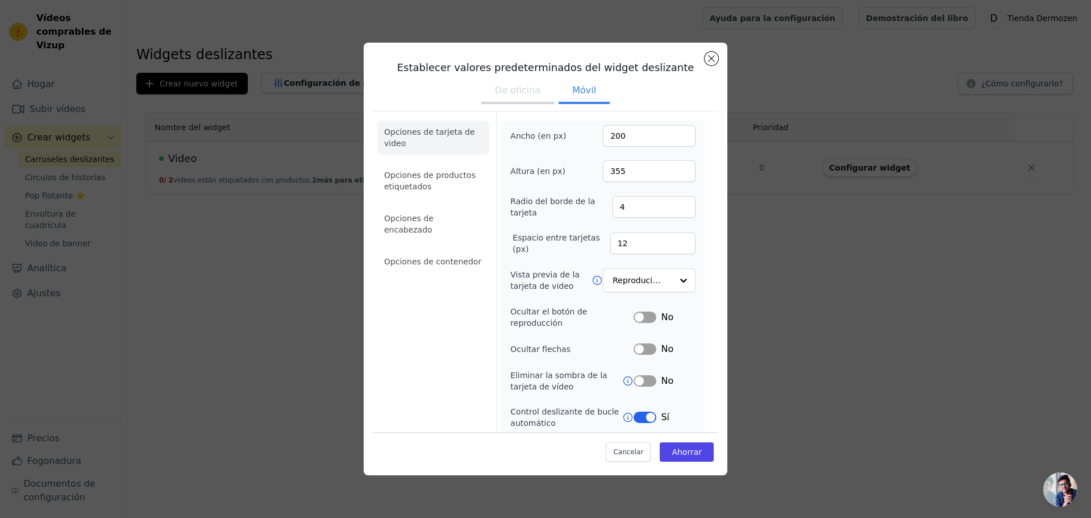
scroll to position [115, 0]
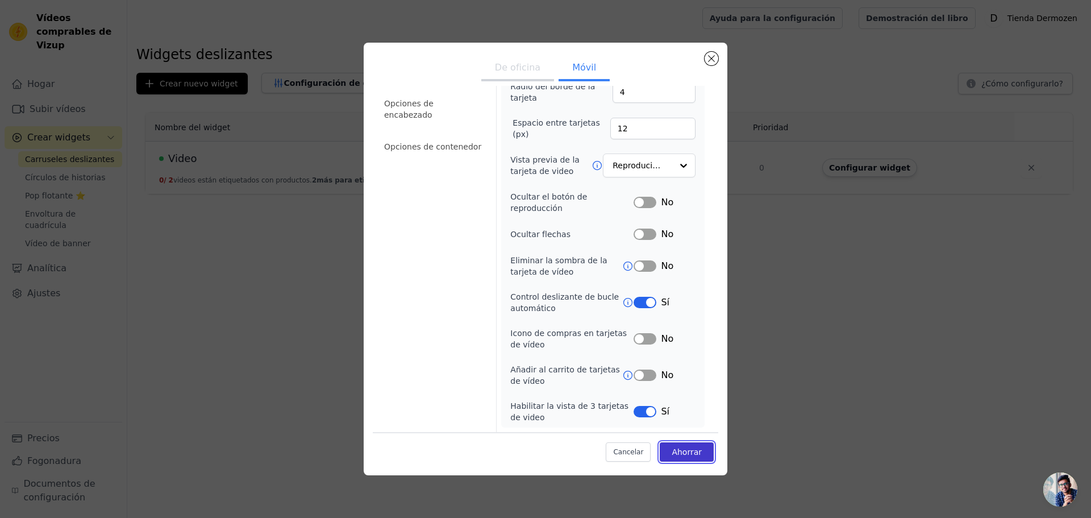
click at [686, 451] on font "Ahorrar" at bounding box center [687, 451] width 30 height 9
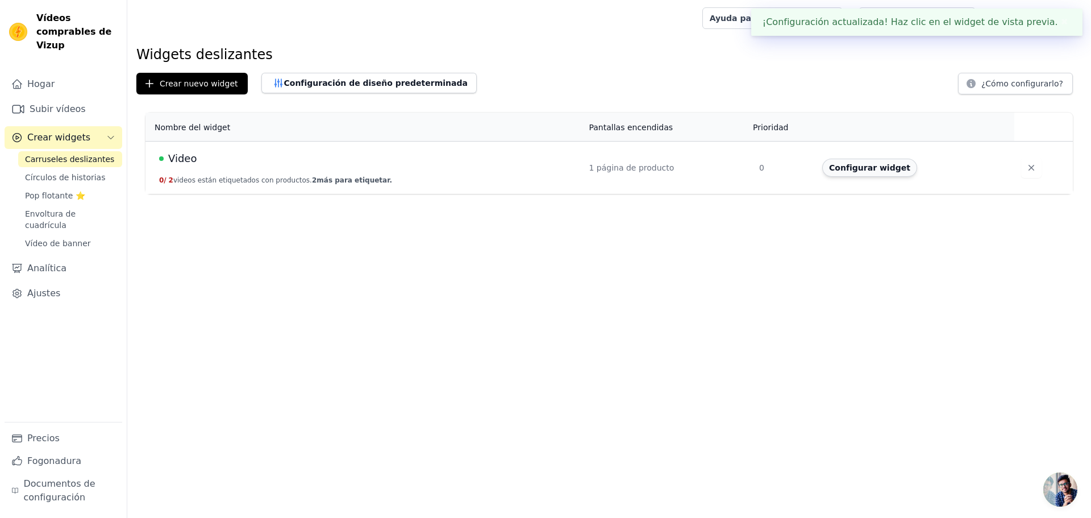
click at [855, 172] on font "Configurar widget" at bounding box center [869, 167] width 81 height 9
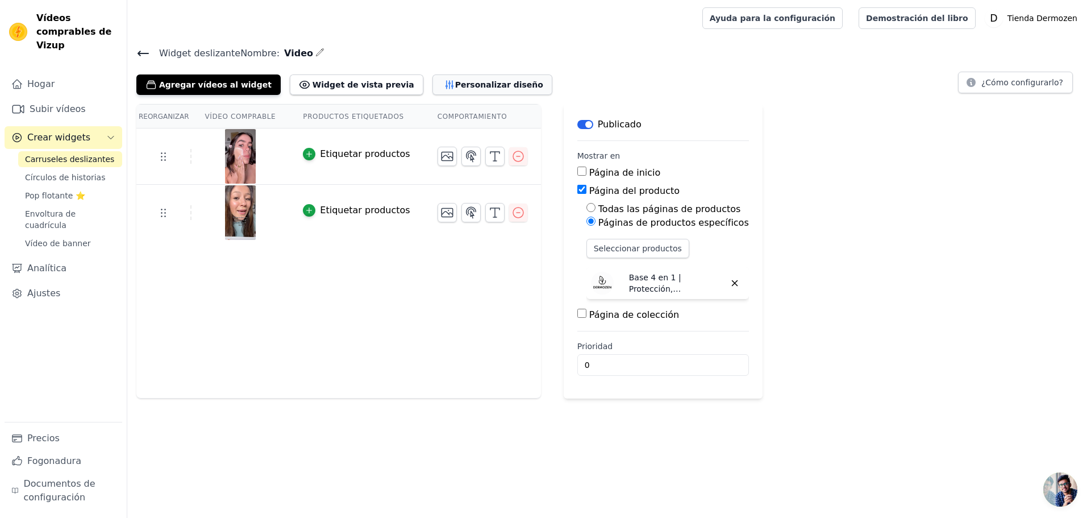
click at [455, 80] on font "Personalizar diseño" at bounding box center [499, 84] width 88 height 9
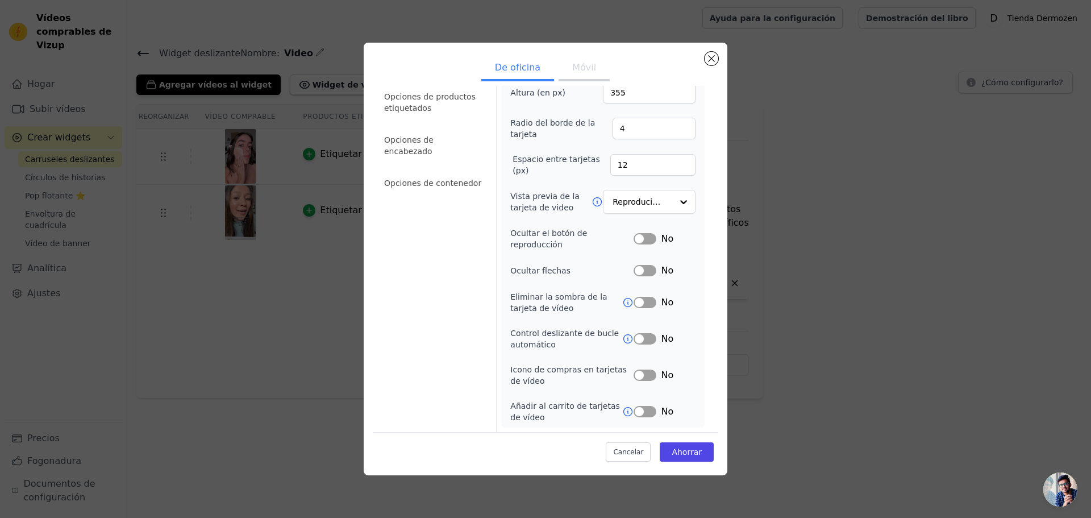
click at [572, 68] on font "Móvil" at bounding box center [584, 67] width 24 height 11
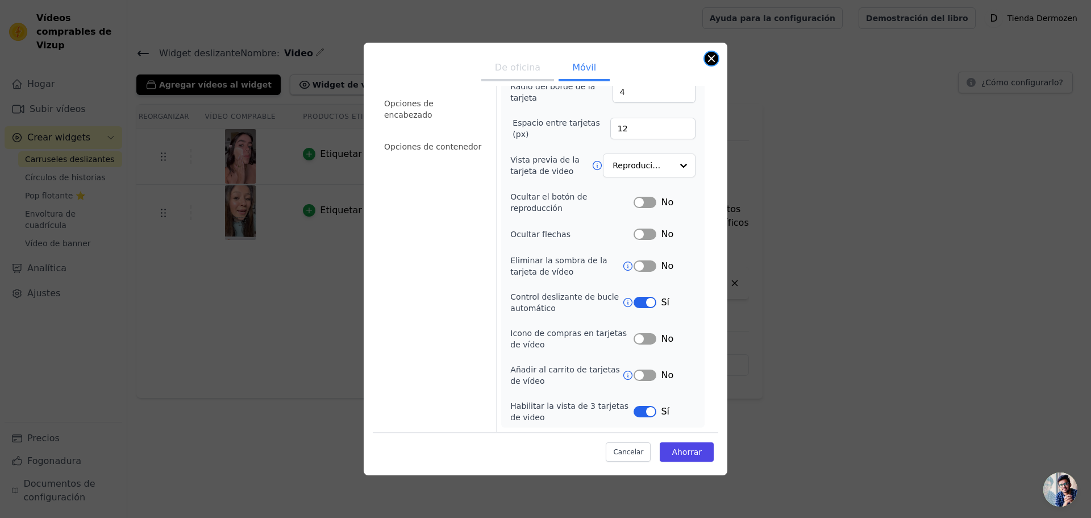
click at [714, 57] on button "Cerrar modal" at bounding box center [712, 59] width 14 height 14
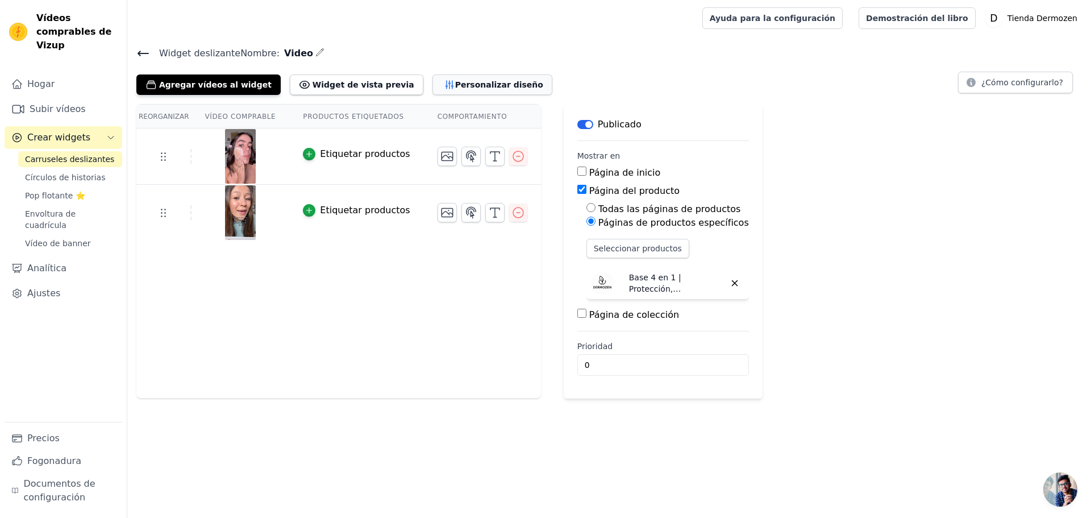
click at [455, 86] on font "Personalizar diseño" at bounding box center [499, 84] width 88 height 9
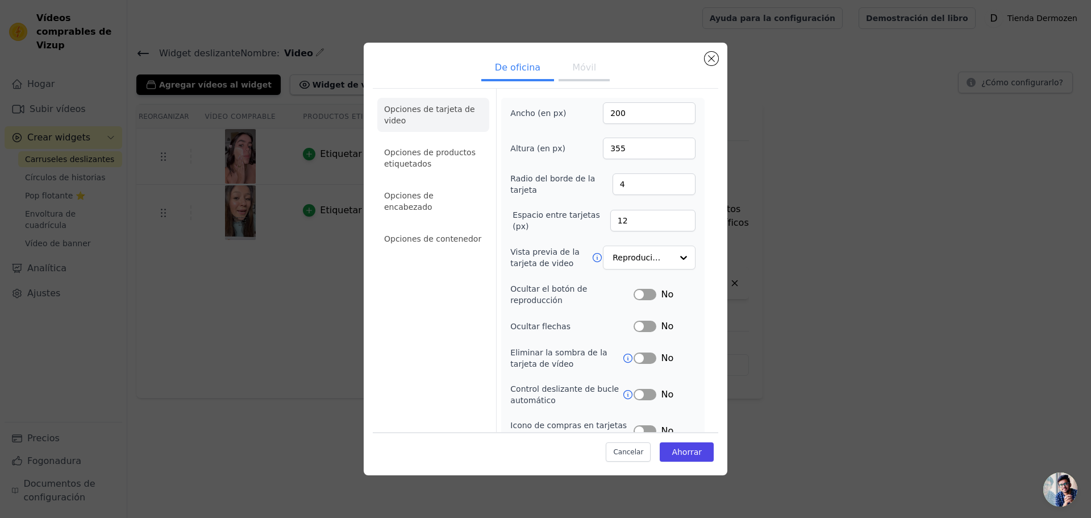
scroll to position [56, 0]
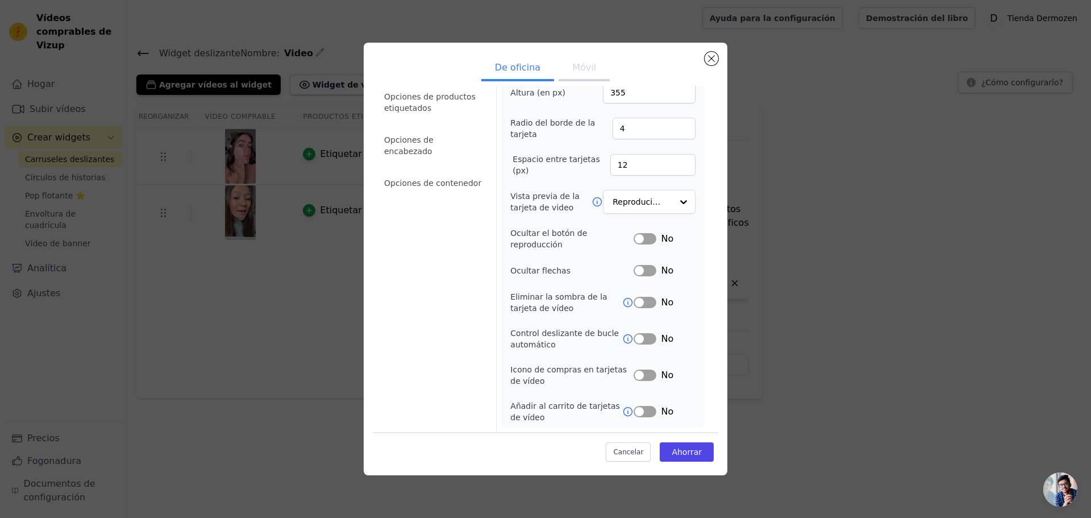
click at [641, 343] on button "Etiqueta" at bounding box center [645, 338] width 23 height 11
click at [680, 451] on font "Ahorrar" at bounding box center [687, 451] width 30 height 9
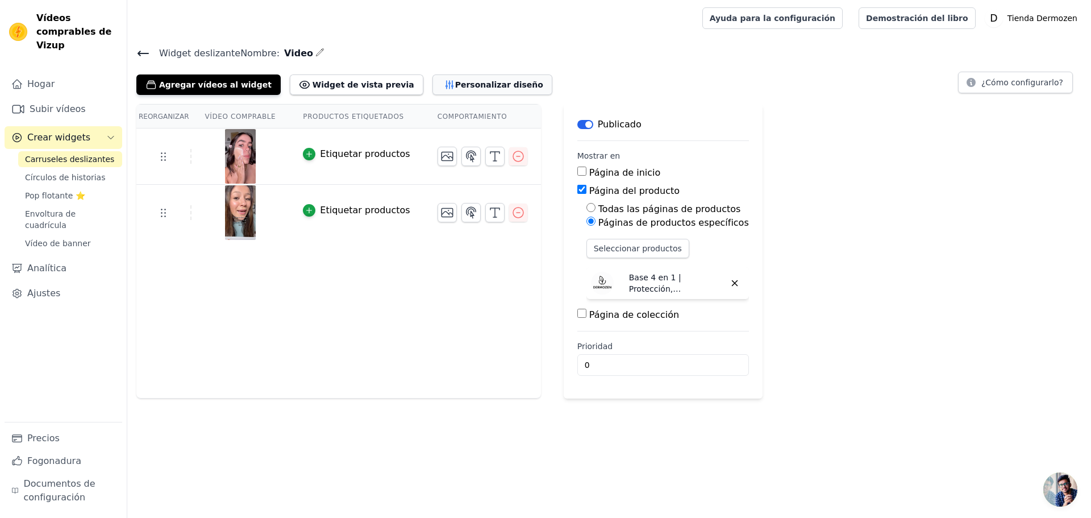
click at [455, 82] on font "Personalizar diseño" at bounding box center [499, 84] width 88 height 9
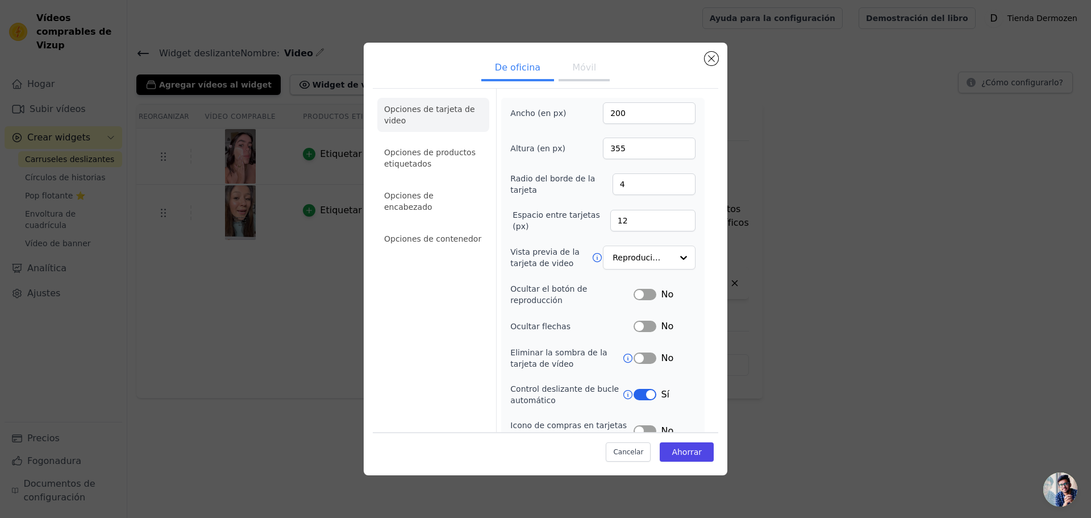
click at [588, 65] on font "Móvil" at bounding box center [584, 67] width 24 height 11
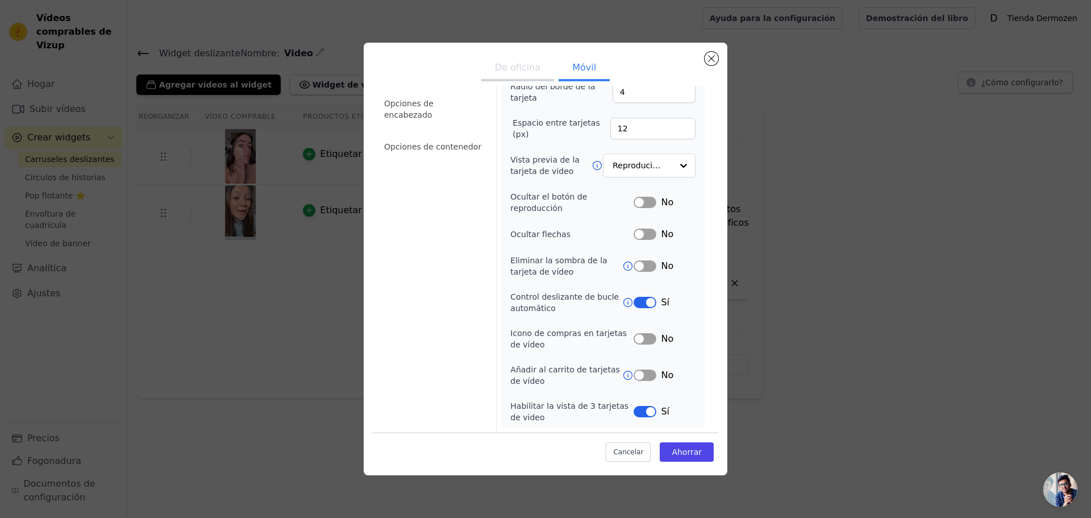
scroll to position [0, 0]
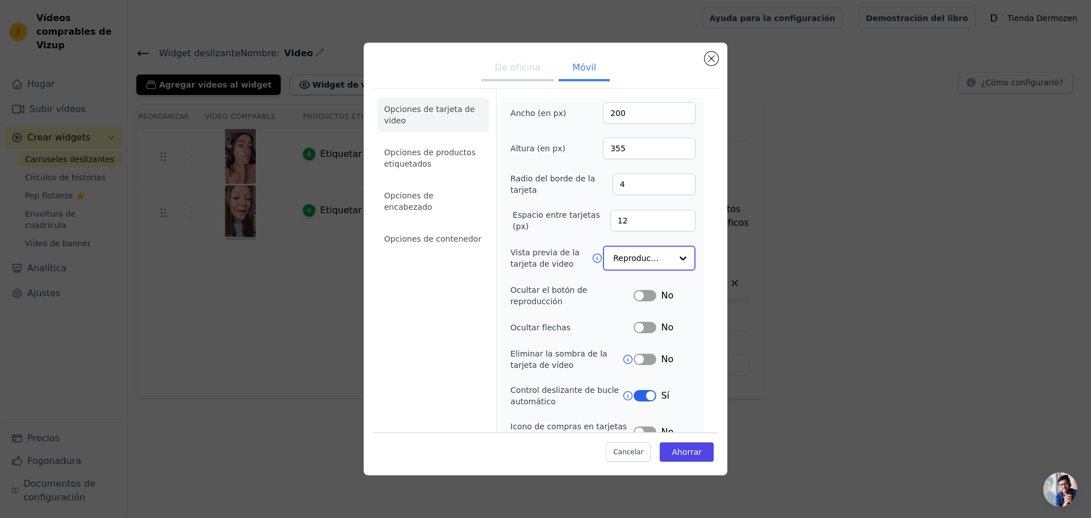
click at [635, 259] on input "Vista previa de la tarjeta de video" at bounding box center [642, 258] width 59 height 23
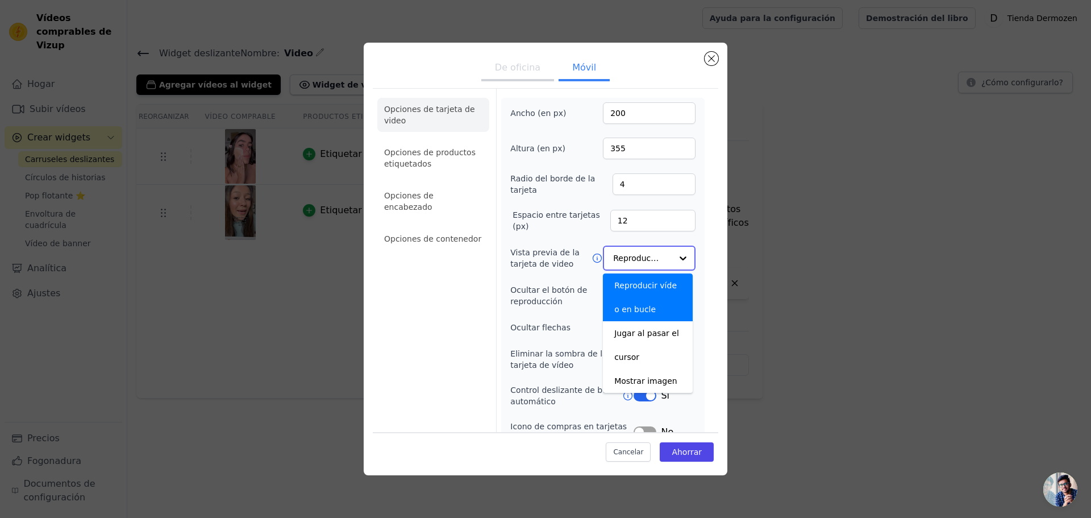
click at [643, 258] on input "Vista previa de la tarjeta de video" at bounding box center [642, 258] width 59 height 23
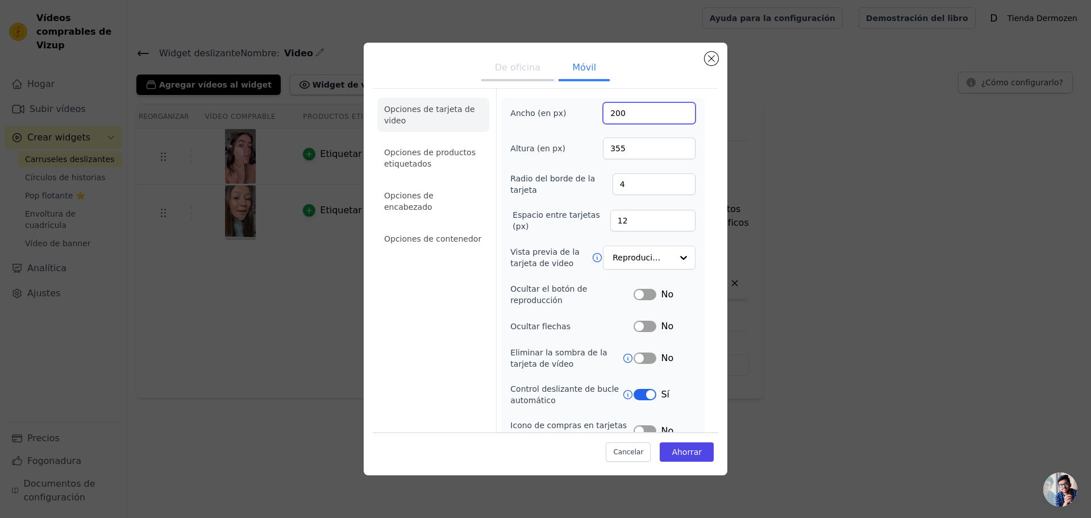
click at [630, 109] on input "200" at bounding box center [649, 113] width 93 height 22
type input "210"
click at [676, 453] on font "Ahorrar" at bounding box center [687, 451] width 30 height 9
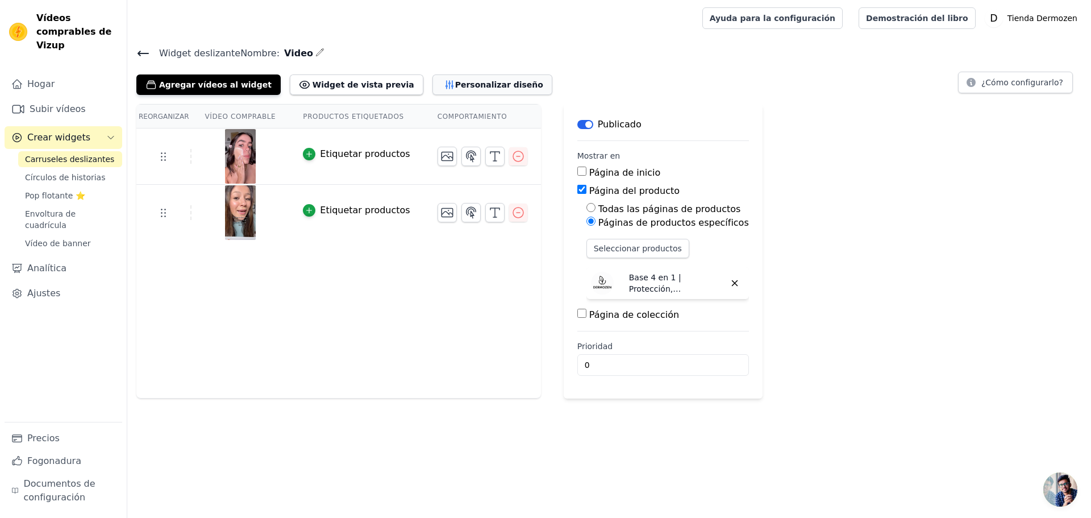
click at [455, 81] on font "Personalizar diseño" at bounding box center [499, 84] width 88 height 9
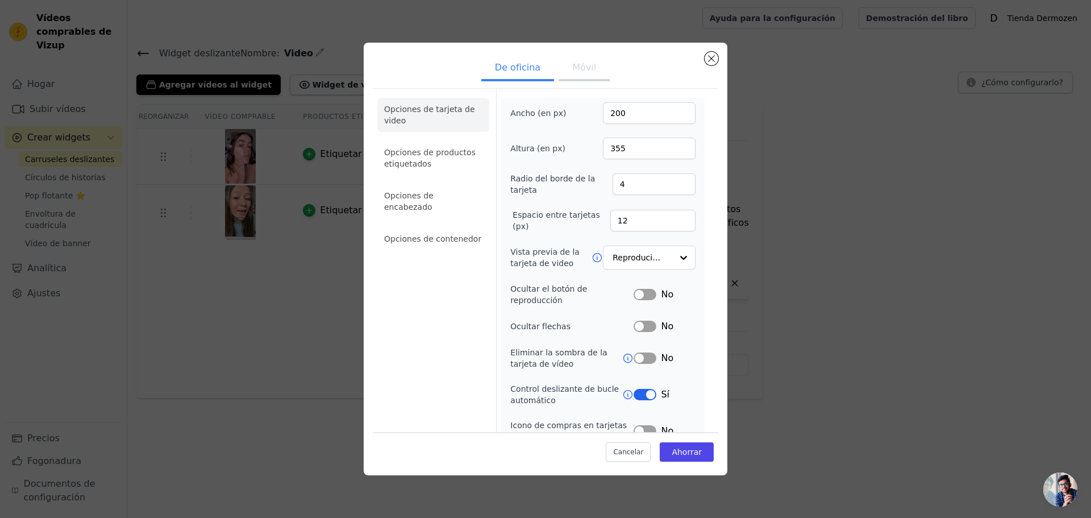
click at [580, 69] on font "Móvil" at bounding box center [584, 67] width 24 height 11
click at [517, 76] on button "De oficina" at bounding box center [517, 68] width 73 height 25
click at [575, 67] on font "Móvil" at bounding box center [584, 67] width 24 height 11
click at [627, 110] on input "210" at bounding box center [649, 113] width 93 height 22
type input "200"
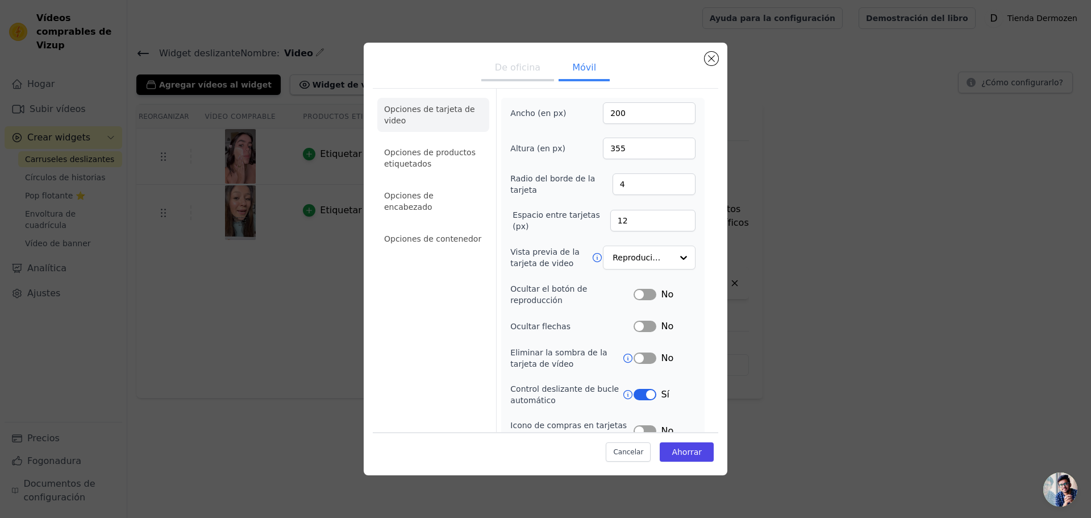
click at [638, 56] on ul "De oficina Móvil" at bounding box center [545, 69] width 345 height 34
click at [449, 234] on font "Opciones de contenedor" at bounding box center [432, 238] width 97 height 9
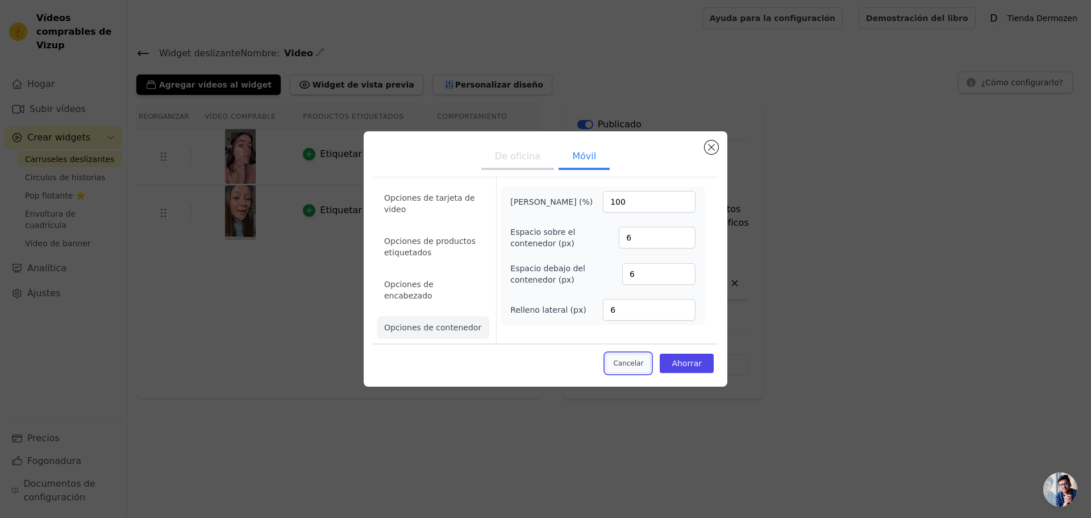
click at [630, 359] on font "Cancelar" at bounding box center [628, 363] width 30 height 8
